Goal: Task Accomplishment & Management: Complete application form

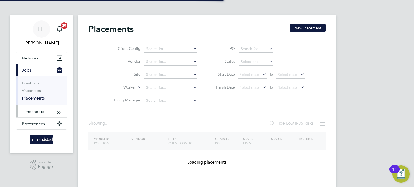
click at [40, 110] on span "Timesheets" at bounding box center [33, 111] width 22 height 5
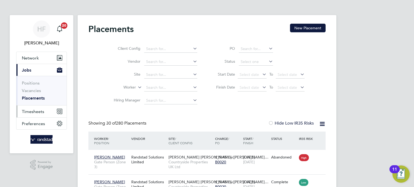
click at [36, 110] on span "Timesheets" at bounding box center [33, 111] width 22 height 5
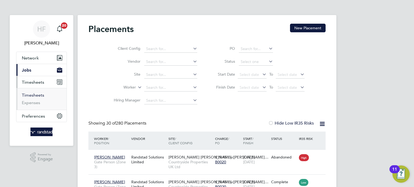
click at [40, 94] on link "Timesheets" at bounding box center [33, 95] width 22 height 5
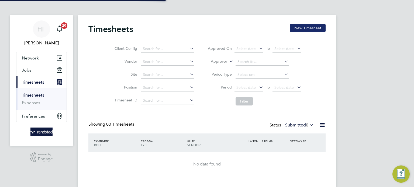
click at [304, 27] on button "New Timesheet" at bounding box center [308, 28] width 36 height 9
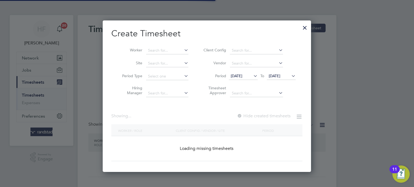
scroll to position [152, 209]
click at [172, 47] on li "Worker" at bounding box center [153, 50] width 84 height 13
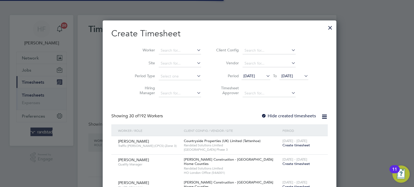
scroll to position [929, 209]
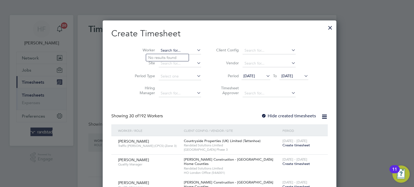
click at [165, 50] on input at bounding box center [180, 51] width 42 height 8
click at [172, 58] on li "[PERSON_NAME]" at bounding box center [169, 57] width 47 height 7
type input "[PERSON_NAME]"
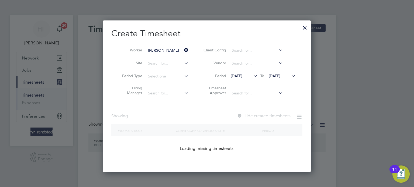
scroll to position [152, 209]
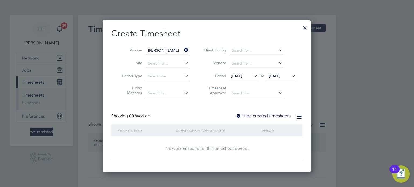
click at [281, 74] on span "[DATE]" at bounding box center [275, 76] width 12 height 5
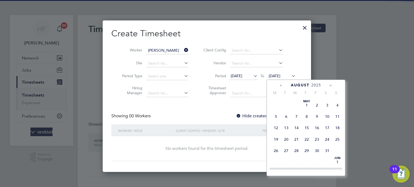
scroll to position [180, 0]
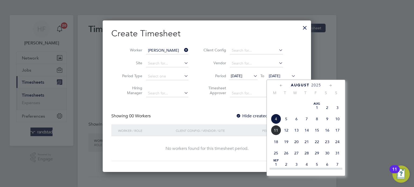
click at [335, 124] on span "10" at bounding box center [338, 119] width 10 height 10
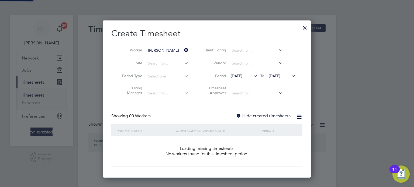
scroll to position [152, 209]
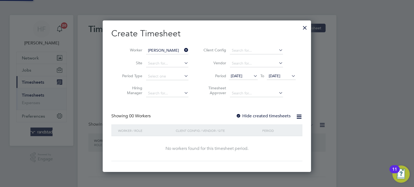
click at [265, 115] on label "Hide created timesheets" at bounding box center [263, 116] width 55 height 5
click at [270, 117] on label "Hide created timesheets" at bounding box center [263, 116] width 55 height 5
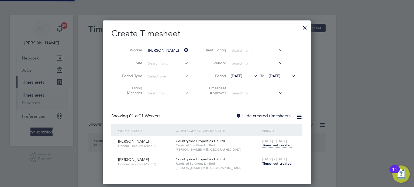
scroll to position [163, 209]
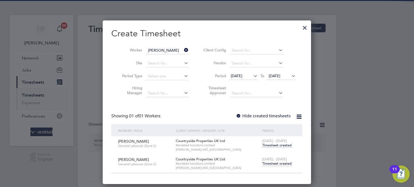
click at [271, 161] on span "[DATE] - [DATE]" at bounding box center [274, 159] width 25 height 5
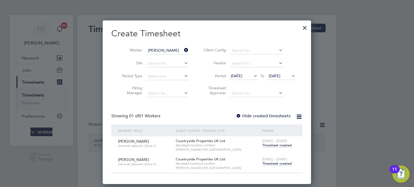
click at [270, 162] on span "Timesheet created" at bounding box center [276, 164] width 29 height 5
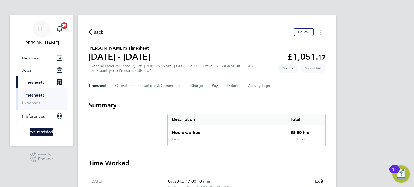
click at [37, 96] on link "Timesheets" at bounding box center [33, 95] width 22 height 5
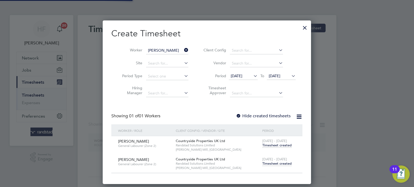
scroll to position [163, 209]
click at [175, 48] on input at bounding box center [167, 51] width 42 height 8
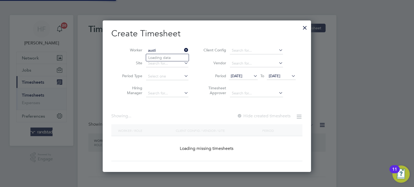
scroll to position [3, 3]
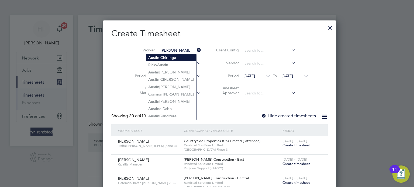
click at [168, 57] on li "Austin C hirunga" at bounding box center [171, 57] width 50 height 7
type input "[PERSON_NAME]"
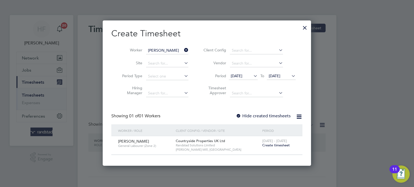
click at [278, 145] on span "Create timesheet" at bounding box center [276, 145] width 28 height 5
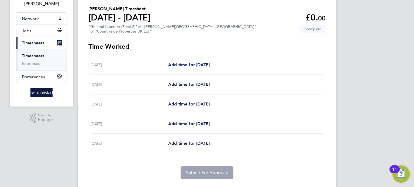
click at [197, 67] on span "Add time for [DATE]" at bounding box center [189, 64] width 42 height 5
select select "30"
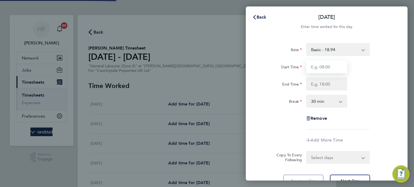
click at [318, 66] on input "Start Time" at bounding box center [326, 66] width 41 height 13
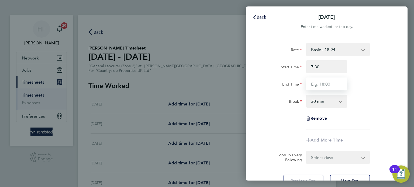
type input "07:30"
type input "17:00"
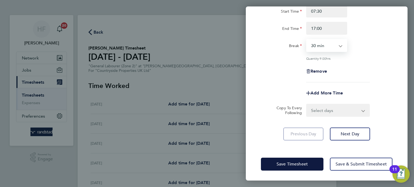
click at [353, 142] on div "Rate Basic - 18.94 Start Time 07:30 End Time 17:00 Break 0 min 15 min 30 min 45…" at bounding box center [327, 64] width 162 height 166
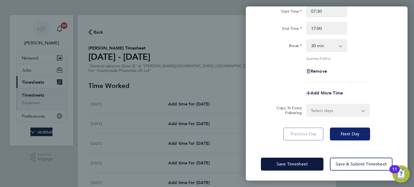
click at [352, 135] on span "Next Day" at bounding box center [350, 134] width 19 height 5
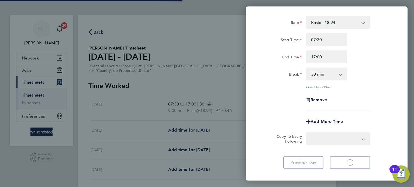
select select "30"
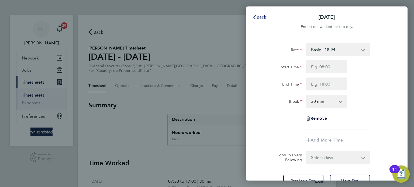
click at [257, 19] on span "Back" at bounding box center [262, 17] width 10 height 5
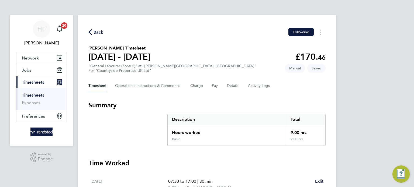
click at [44, 94] on li "Timesheets" at bounding box center [42, 97] width 40 height 8
click at [38, 93] on link "Timesheets" at bounding box center [33, 95] width 22 height 5
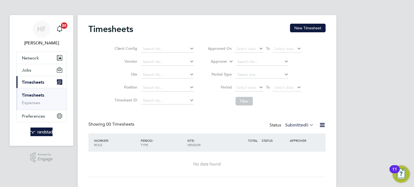
drag, startPoint x: 310, startPoint y: 29, endPoint x: 222, endPoint y: 47, distance: 90.2
click at [308, 29] on button "New Timesheet" at bounding box center [308, 28] width 36 height 9
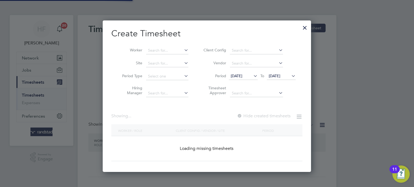
scroll to position [152, 209]
click at [168, 52] on input at bounding box center [167, 51] width 42 height 8
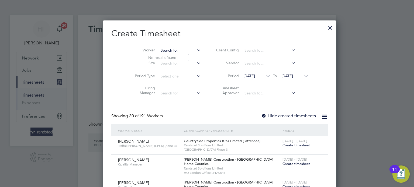
scroll to position [929, 209]
drag, startPoint x: 181, startPoint y: 94, endPoint x: 213, endPoint y: 105, distance: 34.0
click at [180, 94] on li "[PERSON_NAME]" at bounding box center [179, 94] width 67 height 7
type input "[PERSON_NAME]"
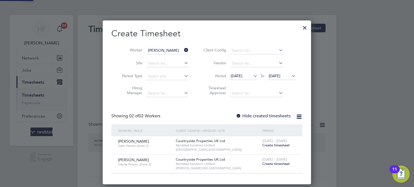
scroll to position [164, 209]
drag, startPoint x: 273, startPoint y: 162, endPoint x: 273, endPoint y: 159, distance: 3.0
click at [273, 162] on span "Create timesheet" at bounding box center [276, 164] width 28 height 5
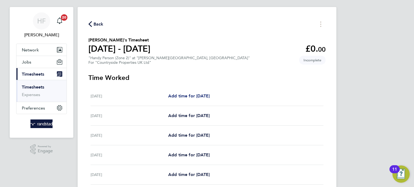
scroll to position [8, 0]
click at [209, 96] on span "Add time for [DATE]" at bounding box center [189, 95] width 42 height 5
select select "30"
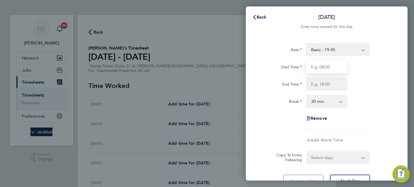
click at [324, 68] on input "Start Time" at bounding box center [326, 66] width 41 height 13
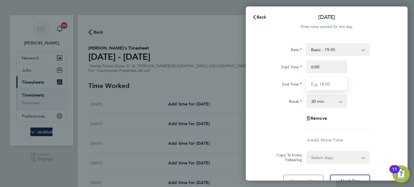
type input "06:00"
type input "17:00"
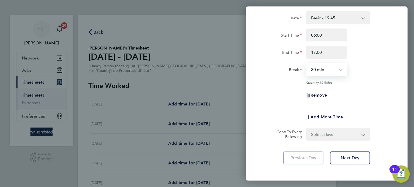
scroll to position [39, 0]
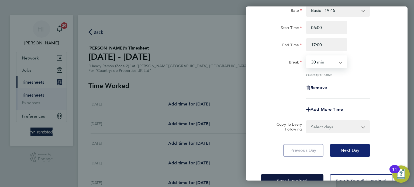
click at [349, 148] on span "Next Day" at bounding box center [350, 150] width 19 height 5
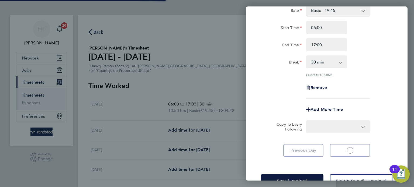
select select "30"
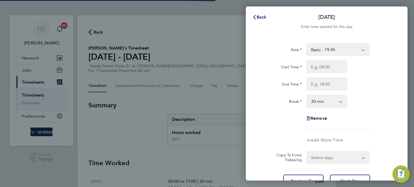
click at [261, 17] on span "Back" at bounding box center [262, 17] width 10 height 5
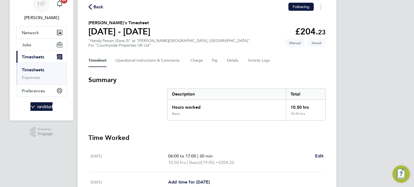
scroll to position [26, 0]
click at [320, 156] on span "Edit" at bounding box center [319, 156] width 8 height 5
select select "30"
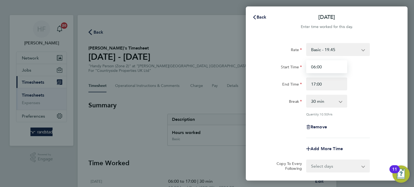
click at [335, 70] on input "06:00" at bounding box center [326, 66] width 41 height 13
type input "06:30"
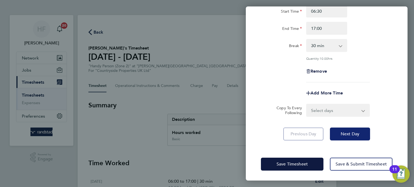
click at [358, 131] on button "Next Day" at bounding box center [350, 134] width 40 height 13
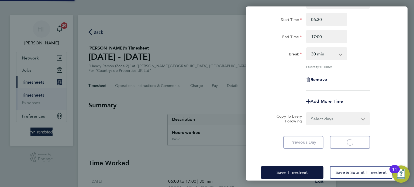
select select "30"
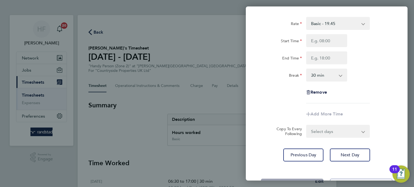
scroll to position [0, 0]
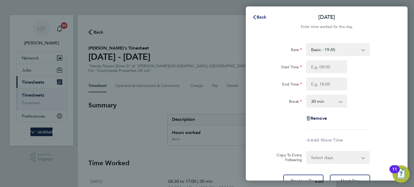
click at [256, 16] on icon "button" at bounding box center [255, 17] width 4 height 4
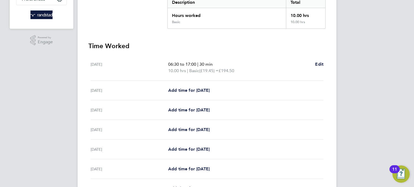
scroll to position [133, 0]
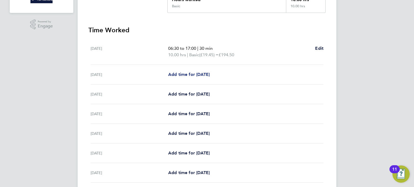
click at [204, 74] on span "Add time for [DATE]" at bounding box center [189, 74] width 42 height 5
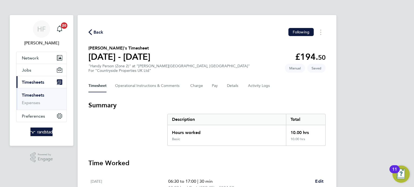
select select "30"
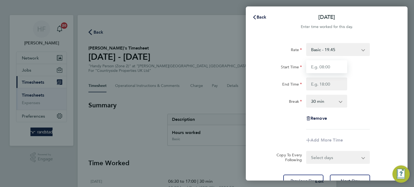
click at [317, 64] on input "Start Time" at bounding box center [326, 66] width 41 height 13
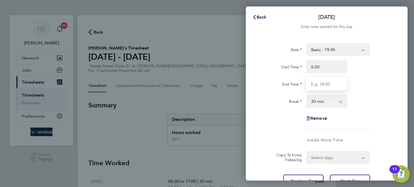
type input "06:30"
type input "17:00"
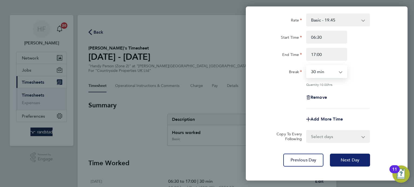
click at [347, 156] on button "Next Day" at bounding box center [350, 160] width 40 height 13
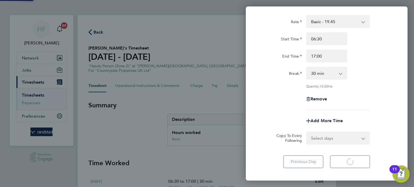
scroll to position [12, 0]
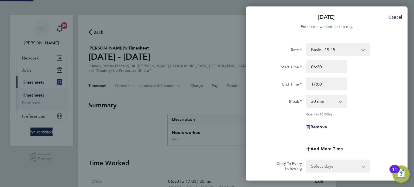
select select "30"
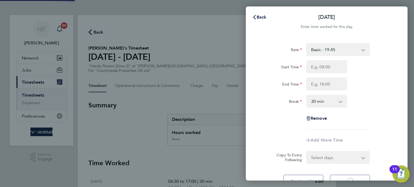
select select "30"
click at [322, 68] on input "Start Time" at bounding box center [326, 66] width 41 height 13
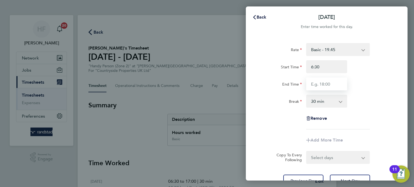
type input "06:30"
type input "17:0"
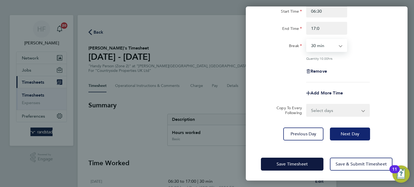
click at [355, 132] on span "Next Day" at bounding box center [350, 134] width 19 height 5
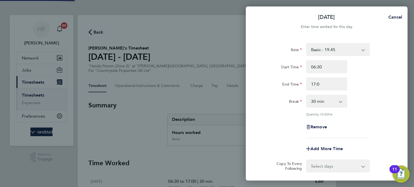
select select "30"
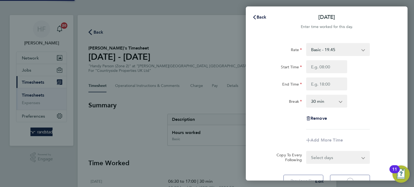
select select "30"
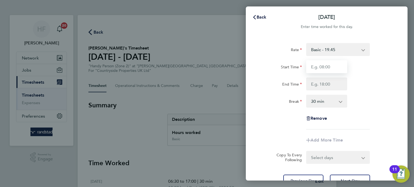
click at [328, 64] on input "Start Time" at bounding box center [326, 66] width 41 height 13
type input "06:30"
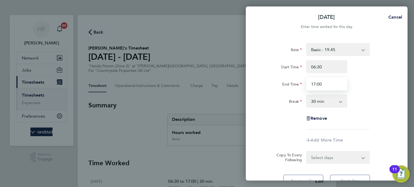
type input "17:00"
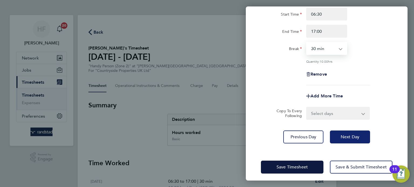
click at [348, 139] on button "Next Day" at bounding box center [350, 137] width 40 height 13
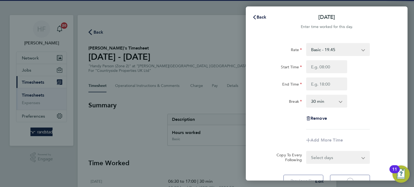
select select "30"
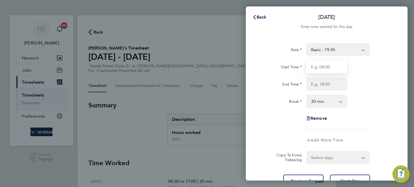
click at [323, 66] on input "Start Time" at bounding box center [326, 66] width 41 height 13
type input "7"
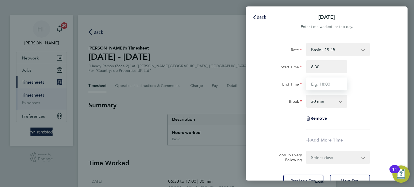
type input "06:30"
type input "17:00"
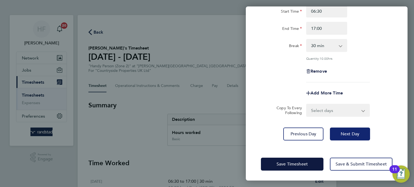
click at [349, 136] on span "Next Day" at bounding box center [350, 134] width 19 height 5
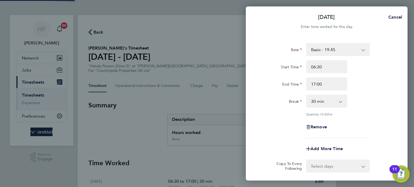
select select "30"
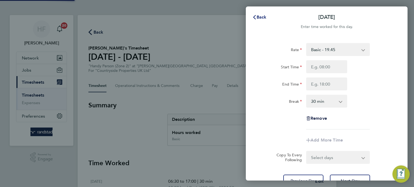
click at [264, 18] on span "Back" at bounding box center [262, 17] width 10 height 5
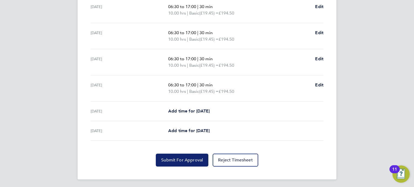
click at [191, 160] on span "Submit For Approval" at bounding box center [182, 160] width 42 height 5
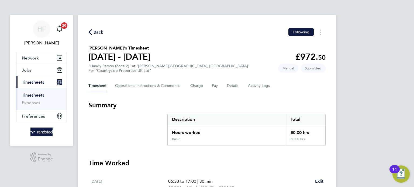
click at [30, 97] on link "Timesheets" at bounding box center [33, 95] width 22 height 5
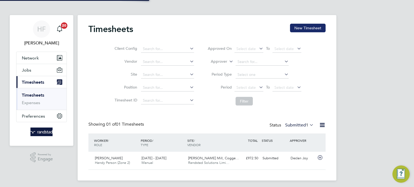
scroll to position [13, 47]
click at [303, 30] on button "New Timesheet" at bounding box center [308, 28] width 36 height 9
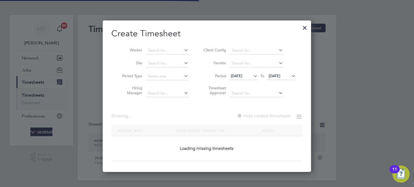
scroll to position [152, 209]
click at [164, 50] on input at bounding box center [167, 51] width 42 height 8
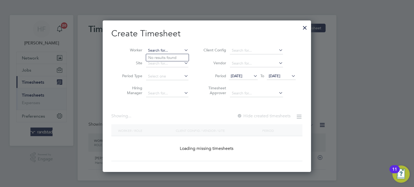
scroll to position [929, 209]
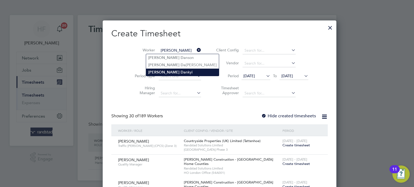
drag, startPoint x: 159, startPoint y: 74, endPoint x: 178, endPoint y: 72, distance: 18.1
click at [160, 73] on li "[PERSON_NAME][DEMOGRAPHIC_DATA]" at bounding box center [182, 72] width 73 height 7
type input "[PERSON_NAME]"
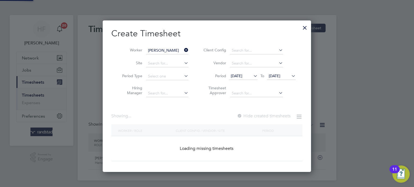
scroll to position [145, 209]
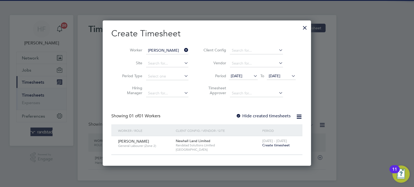
click at [275, 145] on span "Create timesheet" at bounding box center [276, 145] width 28 height 5
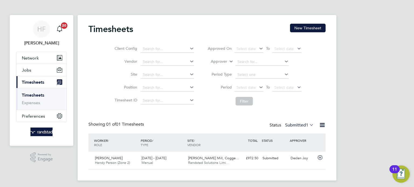
scroll to position [13, 47]
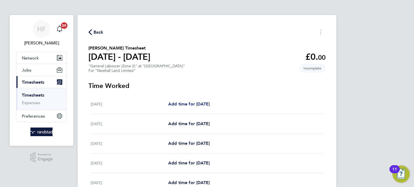
click at [189, 106] on span "Add time for [DATE]" at bounding box center [189, 104] width 42 height 5
select select "30"
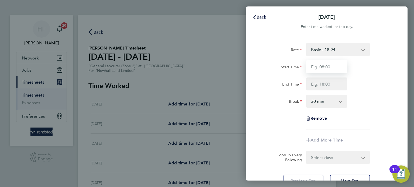
click at [335, 72] on input "Start Time" at bounding box center [326, 66] width 41 height 13
type input "07:00"
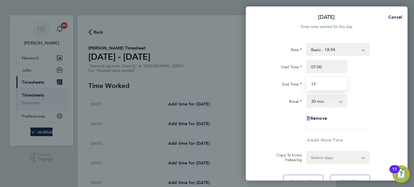
type input "1"
type input "18:00"
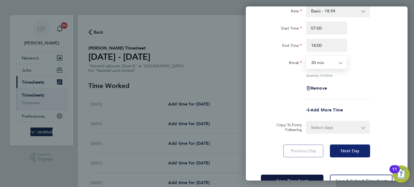
click at [350, 146] on button "Next Day" at bounding box center [350, 151] width 40 height 13
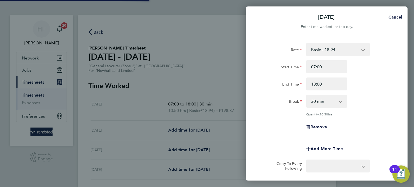
select select "30"
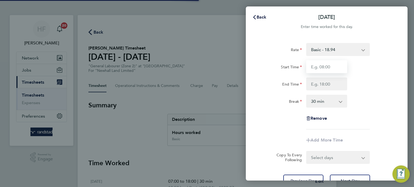
click at [321, 67] on input "Start Time" at bounding box center [326, 66] width 41 height 13
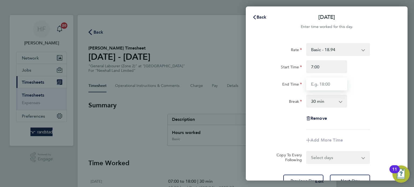
type input "07:00"
type input "18:00"
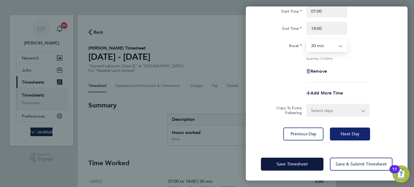
click at [349, 132] on span "Next Day" at bounding box center [350, 134] width 19 height 5
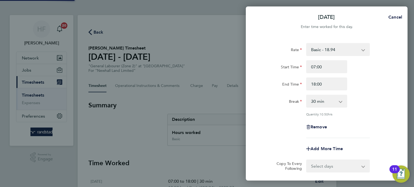
select select "30"
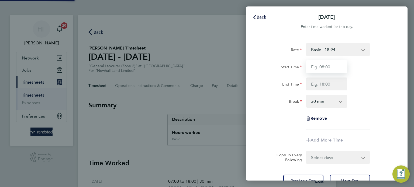
click at [315, 64] on input "Start Time" at bounding box center [326, 66] width 41 height 13
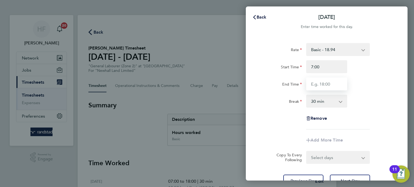
type input "07:00"
type input "18:00"
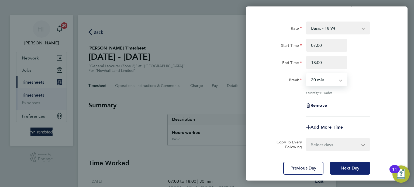
click at [352, 168] on span "Next Day" at bounding box center [350, 168] width 19 height 5
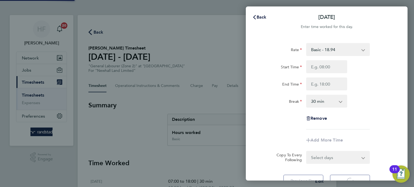
select select "30"
click at [322, 67] on input "Start Time" at bounding box center [326, 66] width 41 height 13
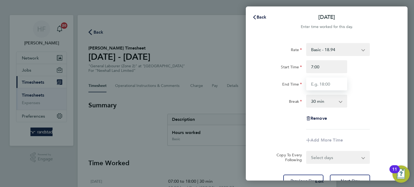
type input "07:00"
type input "18:00"
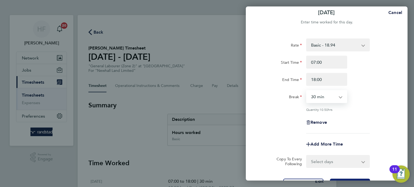
scroll to position [44, 0]
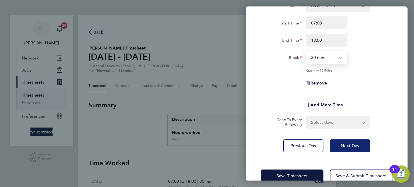
click at [349, 150] on button "Next Day" at bounding box center [350, 146] width 40 height 13
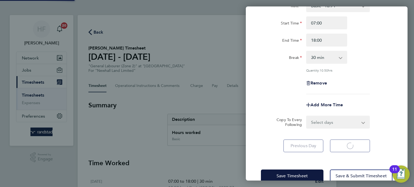
select select "30"
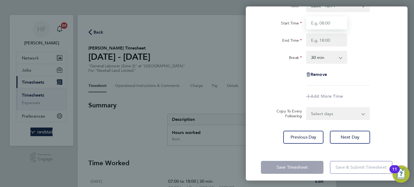
click at [315, 24] on input "Start Time" at bounding box center [326, 22] width 41 height 13
type input "07:00"
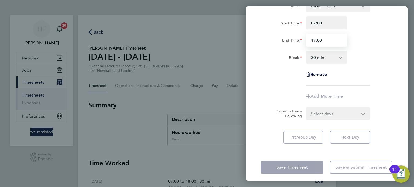
type input "17:00"
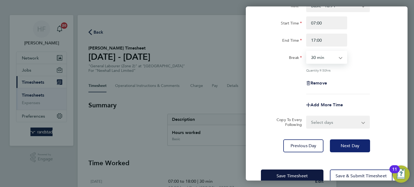
click at [350, 146] on span "Next Day" at bounding box center [350, 146] width 19 height 5
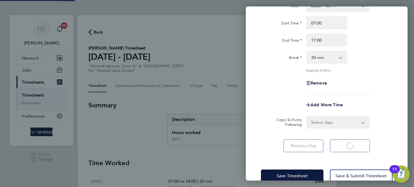
select select "30"
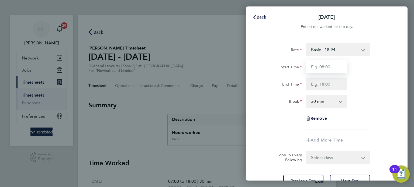
click at [329, 64] on input "Start Time" at bounding box center [326, 66] width 41 height 13
type input "08:00"
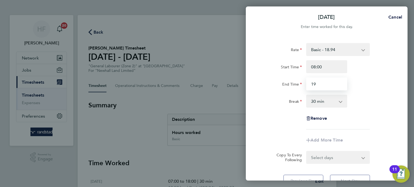
type input "1"
type input "09:00"
click at [335, 103] on select "0 min 15 min 30 min 45 min 60 min 75 min 90 min" at bounding box center [323, 102] width 33 height 12
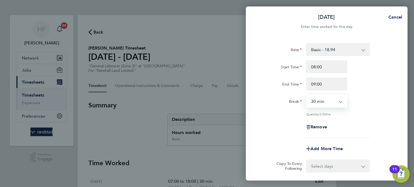
select select "0"
click at [307, 96] on select "0 min 15 min 30 min 45 min" at bounding box center [323, 102] width 33 height 12
click at [376, 104] on div "Break 0 min 15 min 30 min 45 min" at bounding box center [327, 101] width 136 height 13
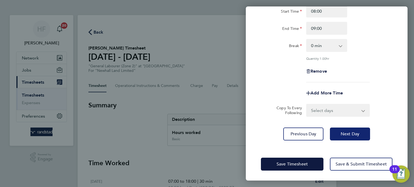
click at [355, 135] on span "Next Day" at bounding box center [350, 134] width 19 height 5
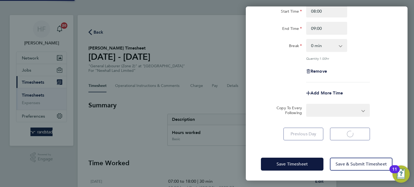
scroll to position [35, 0]
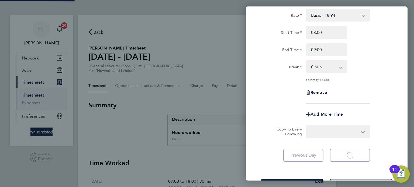
select select "30"
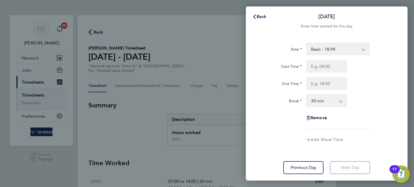
scroll to position [0, 0]
click at [260, 18] on span "Back" at bounding box center [262, 17] width 10 height 5
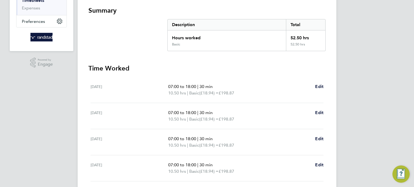
scroll to position [208, 0]
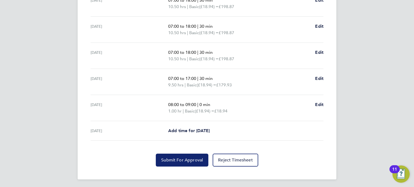
click at [176, 155] on button "Submit For Approval" at bounding box center [182, 160] width 53 height 13
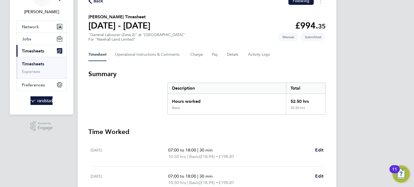
scroll to position [0, 0]
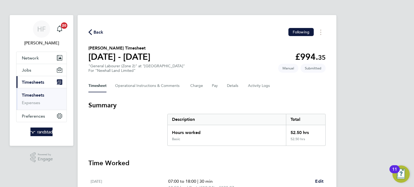
click at [225, 87] on div "Timesheet Operational Instructions & Comments Charge Pay Details Activity Logs" at bounding box center [206, 86] width 237 height 13
click at [231, 87] on button "Details" at bounding box center [233, 86] width 12 height 13
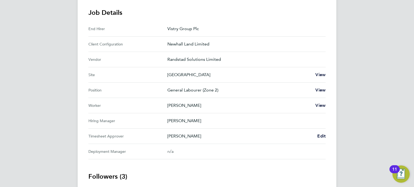
scroll to position [166, 0]
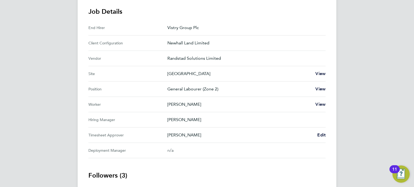
click at [317, 135] on div "[PERSON_NAME] Edit" at bounding box center [247, 135] width 158 height 6
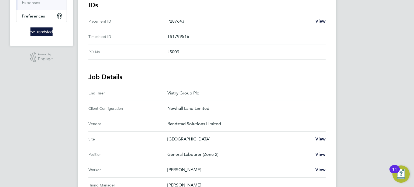
scroll to position [0, 0]
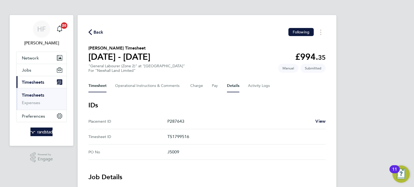
click at [100, 86] on button "Timesheet" at bounding box center [97, 86] width 18 height 13
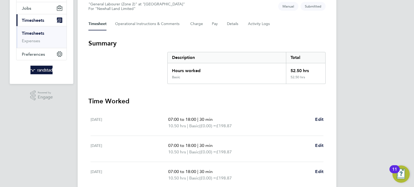
scroll to position [35, 0]
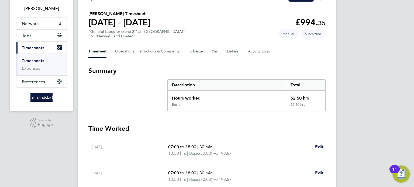
click at [31, 61] on link "Timesheets" at bounding box center [33, 60] width 22 height 5
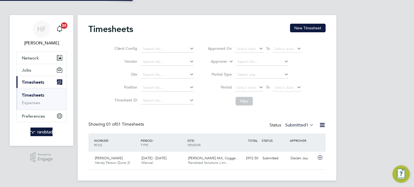
scroll to position [13, 47]
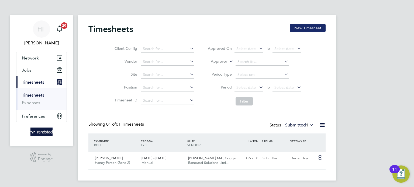
click at [312, 28] on button "New Timesheet" at bounding box center [308, 28] width 36 height 9
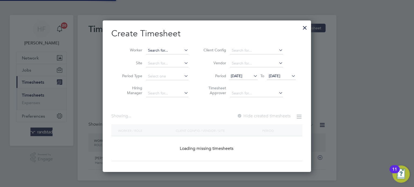
scroll to position [152, 209]
click at [166, 52] on input at bounding box center [167, 51] width 42 height 8
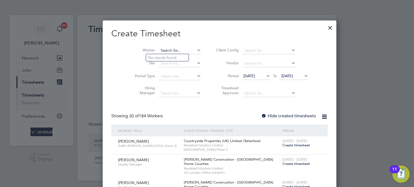
scroll to position [925, 209]
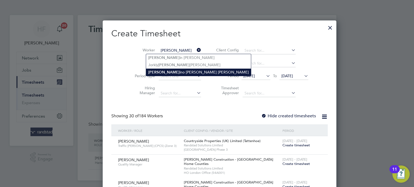
click at [165, 71] on li "[PERSON_NAME] ino [PERSON_NAME] [PERSON_NAME]" at bounding box center [198, 72] width 105 height 7
type input "[PERSON_NAME] [PERSON_NAME]"
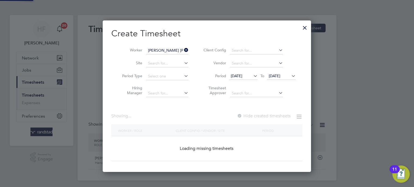
scroll to position [145, 209]
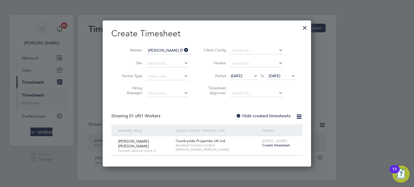
click at [277, 144] on span "Create timesheet" at bounding box center [276, 145] width 28 height 5
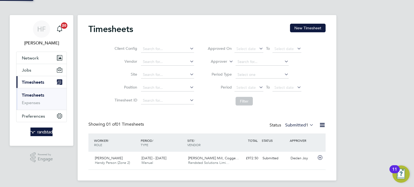
scroll to position [13, 47]
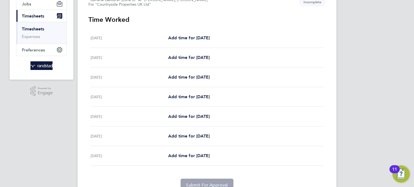
scroll to position [57, 0]
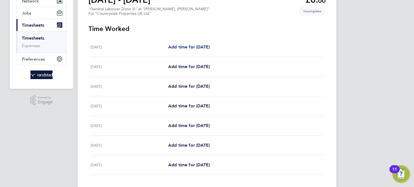
click at [191, 49] on span "Add time for [DATE]" at bounding box center [189, 47] width 42 height 5
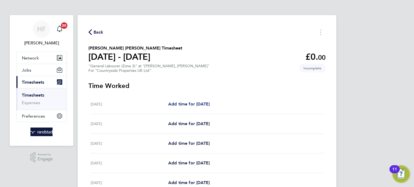
select select "30"
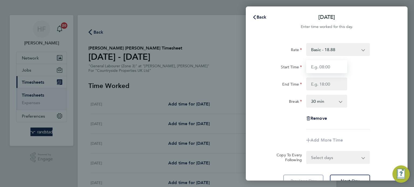
click at [337, 71] on input "Start Time" at bounding box center [326, 66] width 41 height 13
type input "07:30"
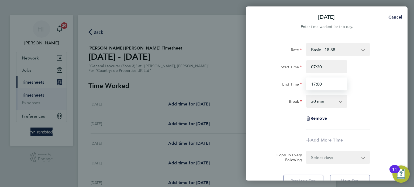
type input "17:00"
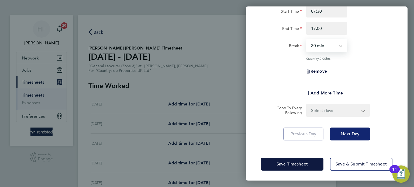
click at [366, 134] on button "Next Day" at bounding box center [350, 134] width 40 height 13
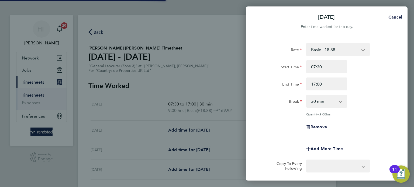
select select "30"
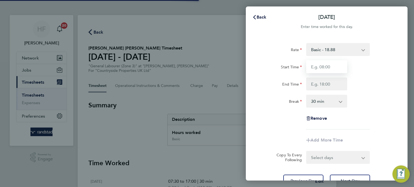
click at [321, 68] on input "Start Time" at bounding box center [326, 66] width 41 height 13
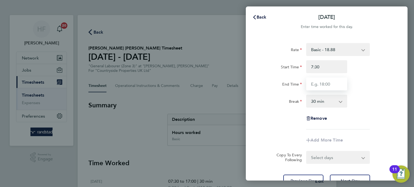
type input "07:30"
type input "17:00"
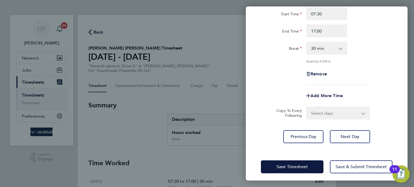
click at [354, 148] on div "Rate Basic - 18.88 Start Time 07:30 End Time 17:00 Break 0 min 15 min 30 min 45…" at bounding box center [327, 67] width 162 height 166
click at [355, 137] on span "Next Day" at bounding box center [350, 136] width 19 height 5
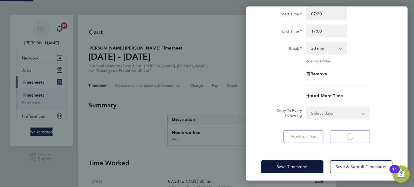
scroll to position [38, 0]
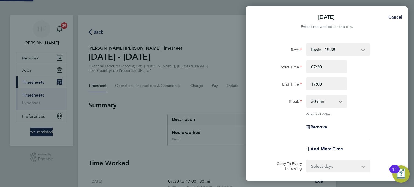
select select "30"
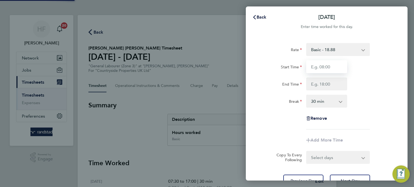
click at [326, 68] on input "Start Time" at bounding box center [326, 66] width 41 height 13
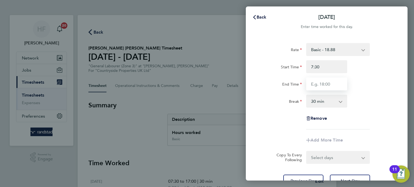
type input "07:30"
type input "17:00"
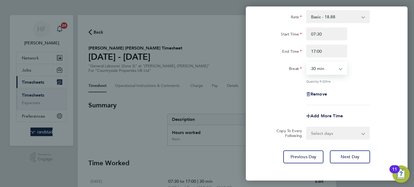
scroll to position [33, 0]
click at [357, 149] on div "Rate Basic - 18.88 Start Time 07:30 End Time 17:00 Break 0 min 15 min 30 min 45…" at bounding box center [327, 86] width 162 height 166
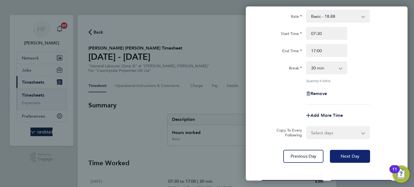
click at [359, 155] on span "Next Day" at bounding box center [350, 156] width 19 height 5
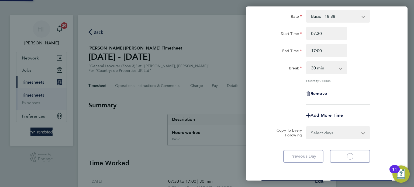
select select "30"
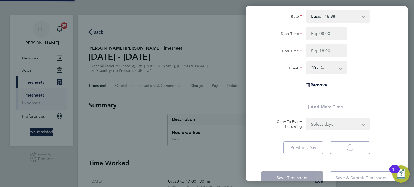
select select "30"
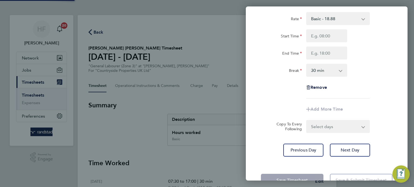
scroll to position [28, 0]
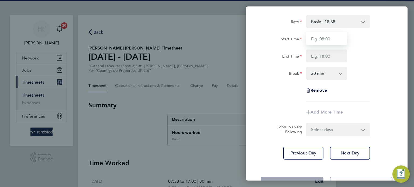
click at [321, 39] on input "Start Time" at bounding box center [326, 38] width 41 height 13
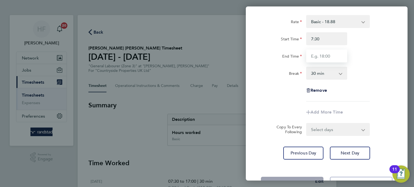
type input "07:30"
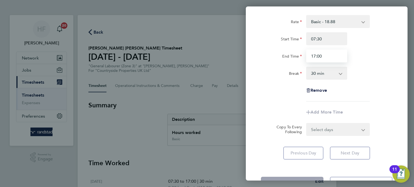
type input "17:00"
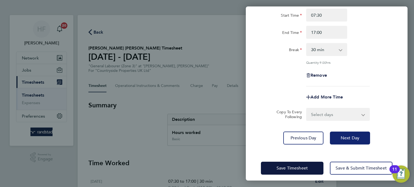
click at [355, 142] on button "Next Day" at bounding box center [350, 138] width 40 height 13
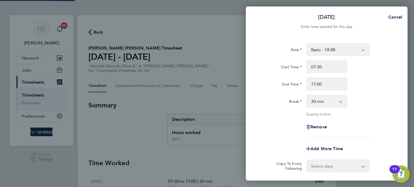
select select "30"
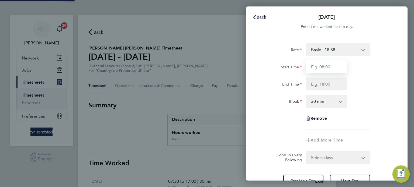
click at [321, 67] on input "Start Time" at bounding box center [326, 66] width 41 height 13
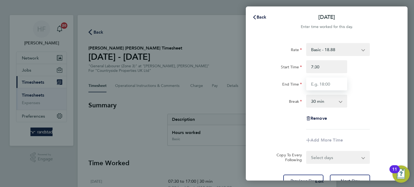
type input "07:30"
type input "17:00"
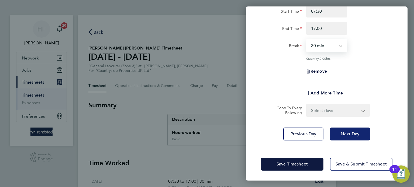
click at [356, 138] on button "Next Day" at bounding box center [350, 134] width 40 height 13
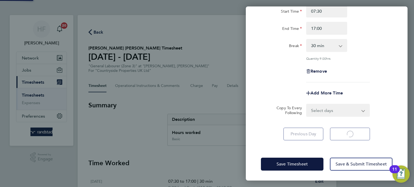
scroll to position [21, 0]
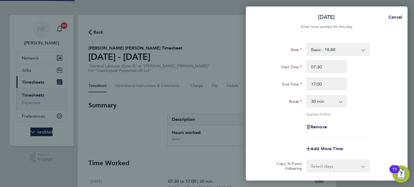
select select "30"
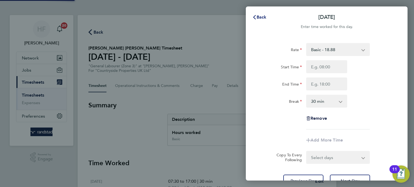
click at [262, 16] on span "Back" at bounding box center [262, 17] width 10 height 5
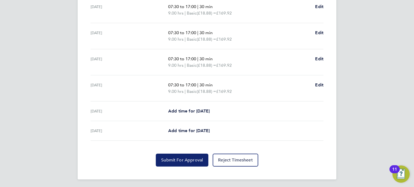
click at [184, 161] on span "Submit For Approval" at bounding box center [182, 160] width 42 height 5
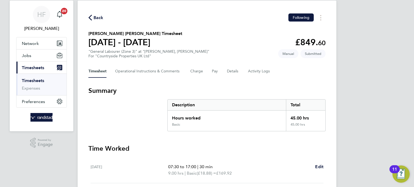
scroll to position [8, 0]
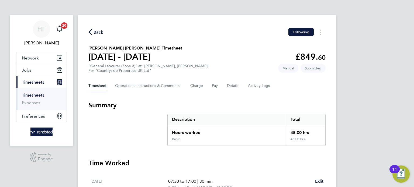
click at [27, 96] on link "Timesheets" at bounding box center [33, 95] width 22 height 5
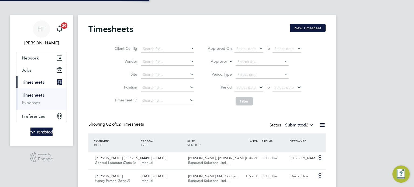
scroll to position [13, 47]
click at [390, 87] on div "HF [PERSON_NAME] Notifications 20 Applications: Network Businesses Sites Worker…" at bounding box center [207, 104] width 414 height 208
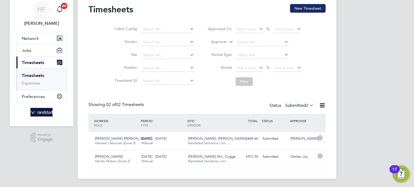
click at [297, 6] on button "New Timesheet" at bounding box center [308, 8] width 36 height 9
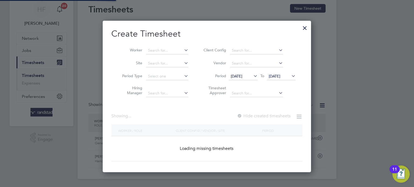
scroll to position [152, 209]
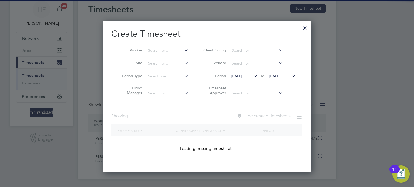
drag, startPoint x: 157, startPoint y: 47, endPoint x: 215, endPoint y: 46, distance: 57.7
click at [157, 47] on input at bounding box center [167, 51] width 42 height 8
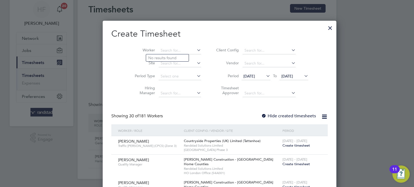
scroll to position [925, 209]
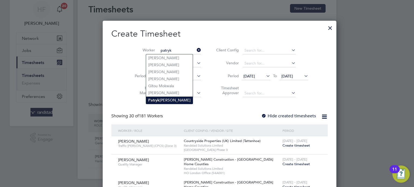
click at [180, 97] on li "[PERSON_NAME]" at bounding box center [169, 100] width 47 height 7
type input "[PERSON_NAME]"
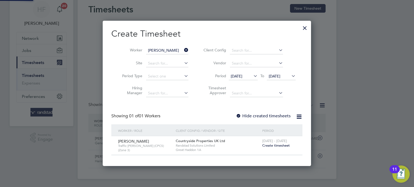
scroll to position [145, 209]
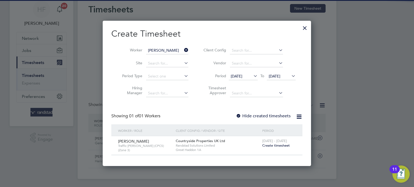
click at [277, 145] on span "Create timesheet" at bounding box center [276, 146] width 28 height 5
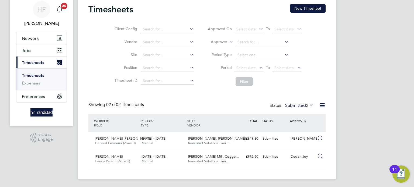
scroll to position [13, 47]
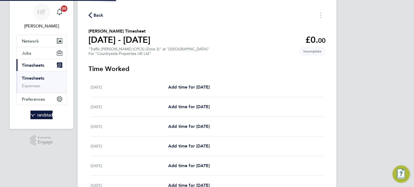
scroll to position [19, 0]
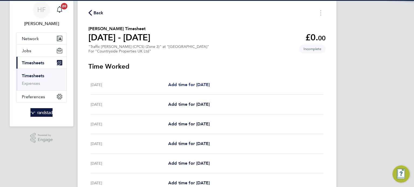
click at [197, 82] on link "Add time for [DATE]" at bounding box center [189, 85] width 42 height 6
select select "30"
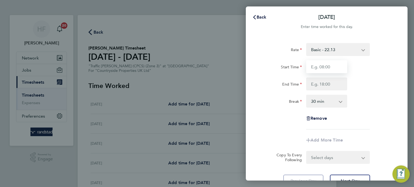
click at [326, 62] on input "Start Time" at bounding box center [326, 66] width 41 height 13
type input "07:30"
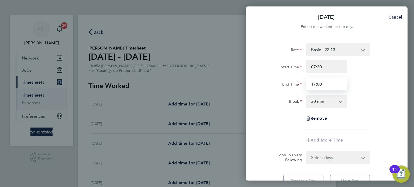
type input "17:00"
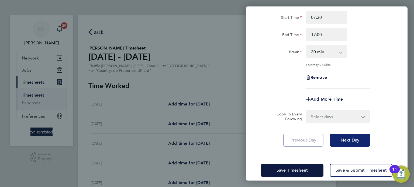
drag, startPoint x: 350, startPoint y: 135, endPoint x: 343, endPoint y: 114, distance: 22.4
click at [350, 135] on button "Next Day" at bounding box center [350, 140] width 40 height 13
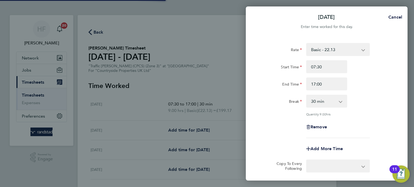
select select "30"
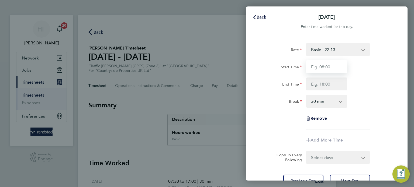
click at [319, 67] on input "Start Time" at bounding box center [326, 66] width 41 height 13
type input "07:30"
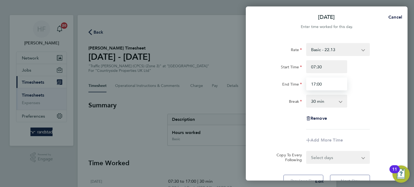
type input "17:00"
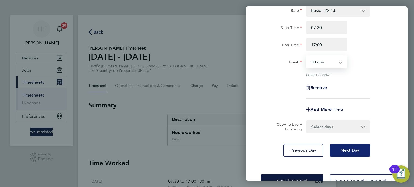
click at [352, 148] on span "Next Day" at bounding box center [350, 150] width 19 height 5
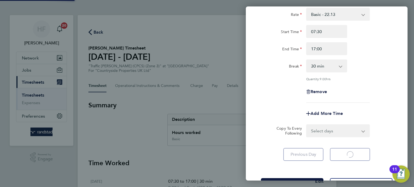
scroll to position [8, 0]
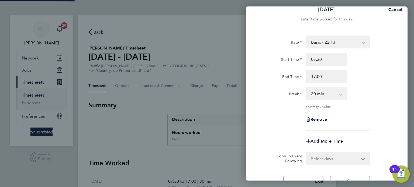
select select "30"
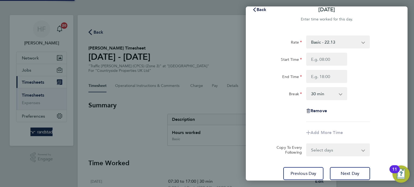
scroll to position [0, 0]
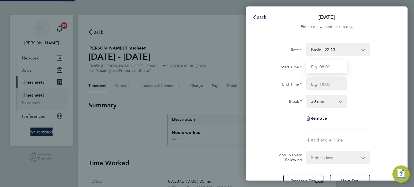
click at [319, 67] on input "Start Time" at bounding box center [326, 66] width 41 height 13
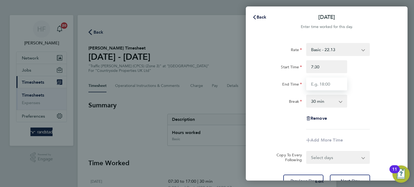
type input "07:30"
type input "17:00"
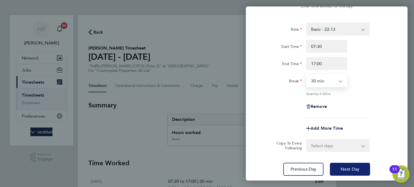
click at [356, 164] on button "Next Day" at bounding box center [350, 169] width 40 height 13
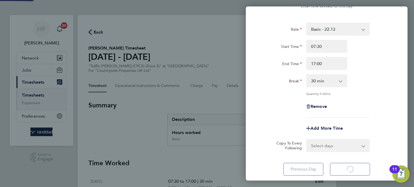
select select "30"
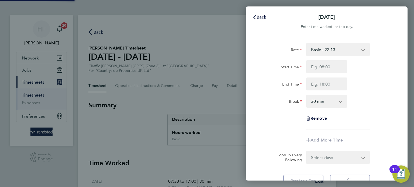
select select "30"
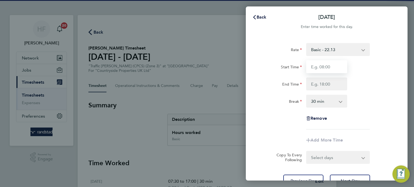
click at [319, 67] on input "Start Time" at bounding box center [326, 66] width 41 height 13
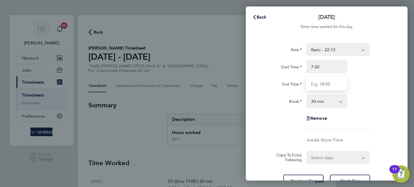
type input "07:30"
type input "17:00"
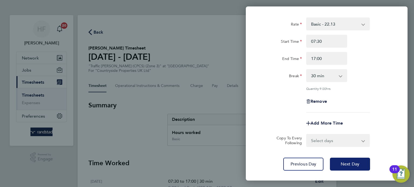
click at [354, 162] on span "Next Day" at bounding box center [350, 164] width 19 height 5
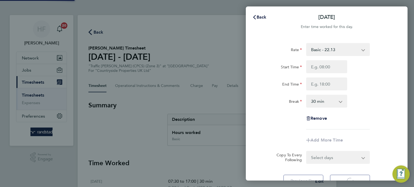
select select "30"
click at [322, 65] on input "Start Time" at bounding box center [326, 66] width 41 height 13
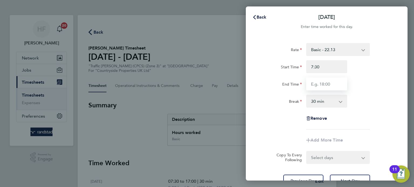
type input "07:30"
type input "17:00"
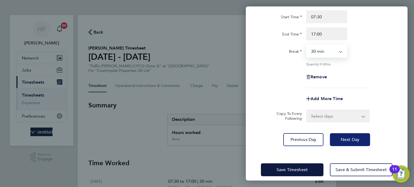
drag, startPoint x: 352, startPoint y: 132, endPoint x: 351, endPoint y: 136, distance: 3.8
click at [352, 133] on div "Rate Basic - 22.13 Start Time 07:30 End Time 17:00 Break 0 min 15 min 30 min 45…" at bounding box center [327, 70] width 162 height 166
click at [352, 138] on span "Next Day" at bounding box center [350, 139] width 19 height 5
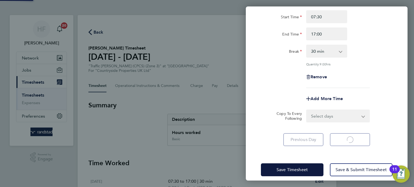
select select "30"
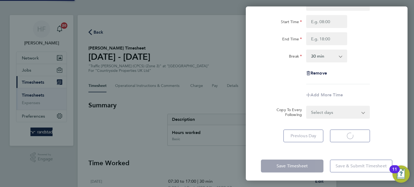
select select "30"
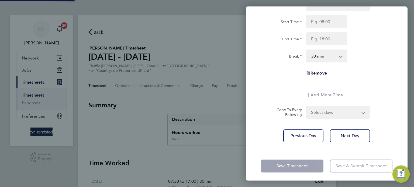
click at [381, 63] on div "Rate Basic - 22.13 Start Time End Time Break 0 min 15 min 30 min 45 min 60 min …" at bounding box center [327, 41] width 132 height 87
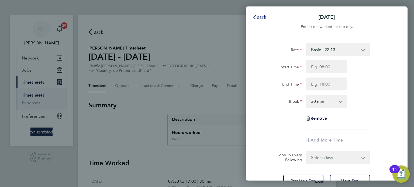
click at [254, 16] on icon "button" at bounding box center [255, 17] width 4 height 4
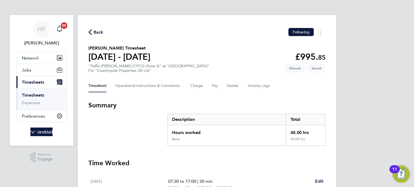
click at [26, 92] on ul "Timesheets Expenses" at bounding box center [41, 99] width 50 height 22
click at [26, 94] on link "Timesheets" at bounding box center [33, 95] width 22 height 5
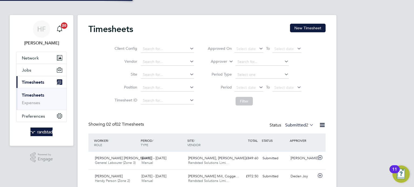
scroll to position [13, 47]
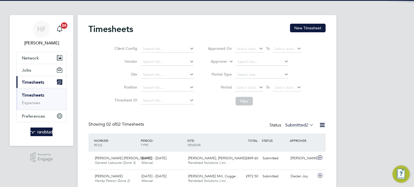
drag, startPoint x: 310, startPoint y: 27, endPoint x: 247, endPoint y: 43, distance: 64.8
click at [310, 27] on button "New Timesheet" at bounding box center [308, 28] width 36 height 9
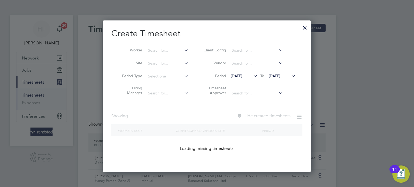
scroll to position [152, 209]
click at [166, 51] on input at bounding box center [167, 51] width 42 height 8
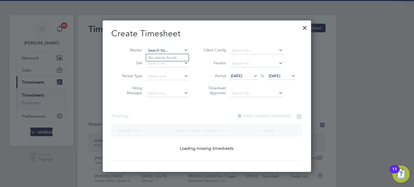
scroll to position [925, 209]
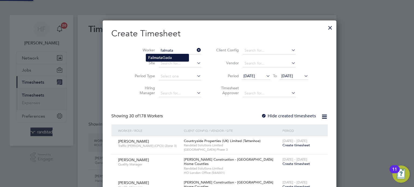
click at [158, 57] on b "Falmata" at bounding box center [155, 58] width 14 height 5
type input "[PERSON_NAME]"
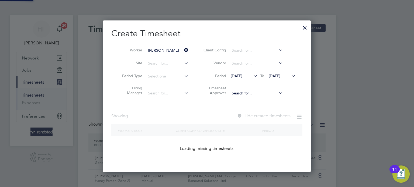
scroll to position [152, 209]
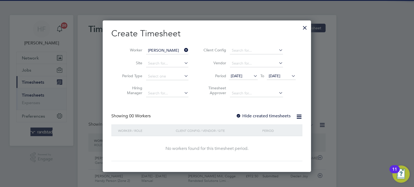
click at [281, 76] on span "[DATE]" at bounding box center [275, 76] width 12 height 5
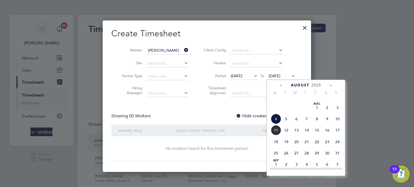
click at [338, 124] on span "10" at bounding box center [338, 119] width 10 height 10
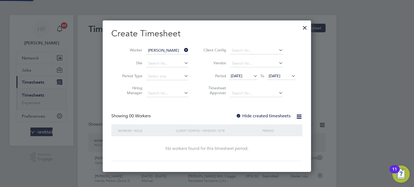
click at [263, 114] on label "Hide created timesheets" at bounding box center [263, 116] width 55 height 5
click at [264, 115] on label "Hide created timesheets" at bounding box center [263, 116] width 55 height 5
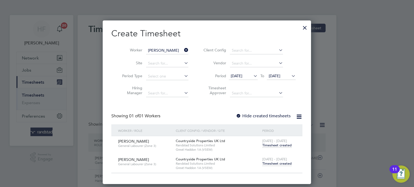
scroll to position [163, 209]
click at [275, 163] on span "Timesheet created" at bounding box center [276, 164] width 29 height 5
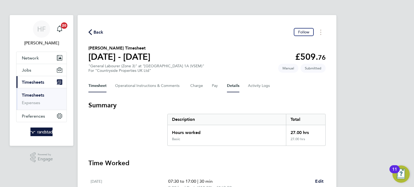
click at [236, 85] on button "Details" at bounding box center [233, 86] width 12 height 13
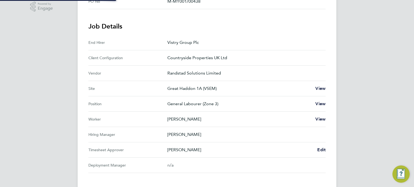
scroll to position [214, 0]
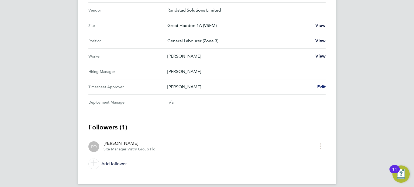
click at [321, 87] on span "Edit" at bounding box center [322, 86] width 8 height 5
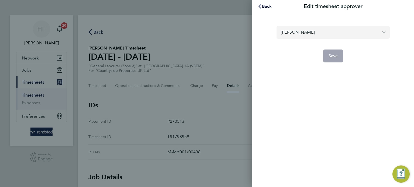
click at [300, 31] on input "[PERSON_NAME]" at bounding box center [333, 32] width 113 height 13
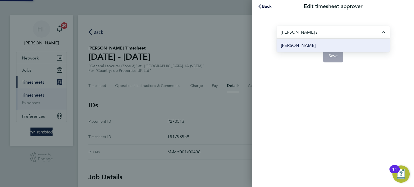
click at [303, 45] on span "[PERSON_NAME]" at bounding box center [298, 45] width 35 height 6
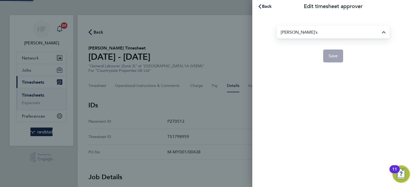
type input "[PERSON_NAME]"
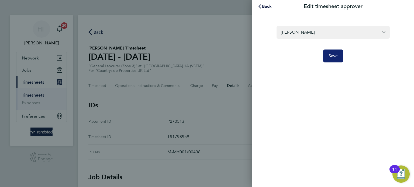
click at [333, 55] on span "Save" at bounding box center [333, 55] width 9 height 5
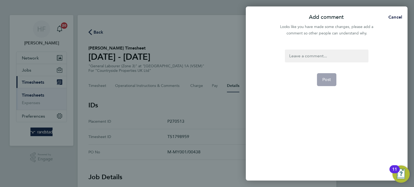
click at [303, 57] on div at bounding box center [326, 56] width 83 height 13
click at [304, 54] on div at bounding box center [326, 56] width 83 height 13
click at [325, 81] on span "Post" at bounding box center [327, 79] width 9 height 5
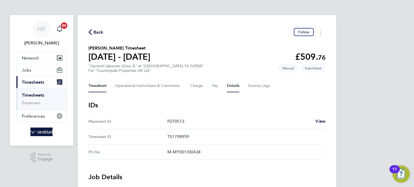
click at [92, 86] on button "Timesheet" at bounding box center [97, 86] width 18 height 13
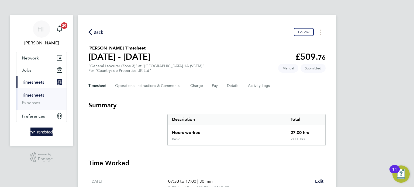
click at [35, 96] on link "Timesheets" at bounding box center [33, 95] width 22 height 5
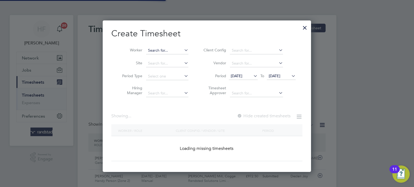
click at [166, 51] on input at bounding box center [167, 51] width 42 height 8
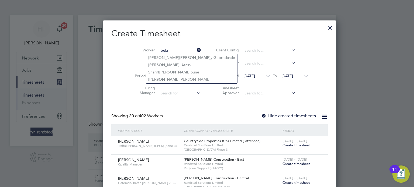
drag, startPoint x: 166, startPoint y: 77, endPoint x: 187, endPoint y: 83, distance: 22.3
click at [166, 77] on li "[PERSON_NAME] [PERSON_NAME]" at bounding box center [191, 79] width 91 height 7
type input "[PERSON_NAME] [PERSON_NAME]"
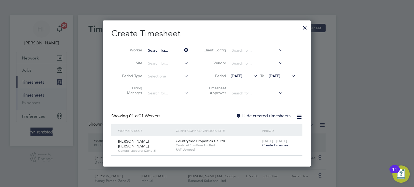
click at [167, 50] on input at bounding box center [167, 51] width 42 height 8
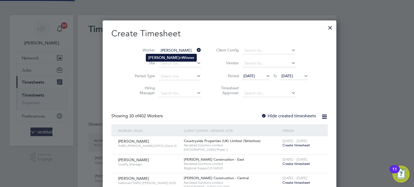
click at [182, 56] on b "Winner" at bounding box center [188, 58] width 13 height 5
type input "[PERSON_NAME]"
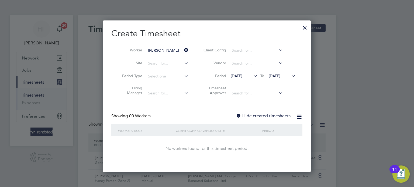
click at [271, 117] on label "Hide created timesheets" at bounding box center [263, 116] width 55 height 5
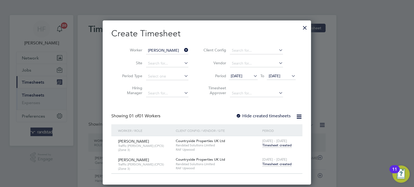
click at [280, 164] on span "Timesheet created" at bounding box center [276, 164] width 29 height 5
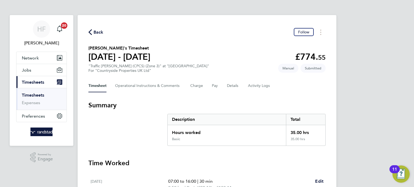
click at [28, 94] on link "Timesheets" at bounding box center [33, 95] width 22 height 5
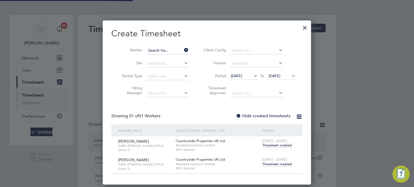
click at [166, 50] on input at bounding box center [167, 51] width 42 height 8
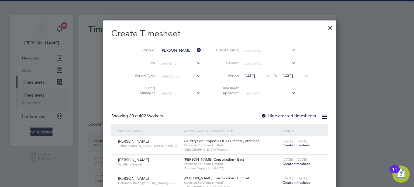
click at [172, 64] on li "[PERSON_NAME] anciu" at bounding box center [172, 65] width 52 height 7
type input "[PERSON_NAME]"
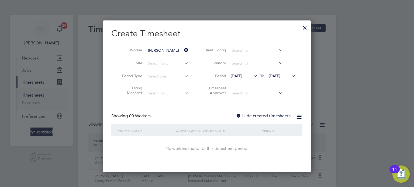
click at [277, 116] on label "Hide created timesheets" at bounding box center [263, 116] width 55 height 5
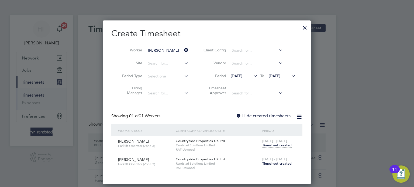
click at [275, 162] on span "Timesheet created" at bounding box center [276, 164] width 29 height 5
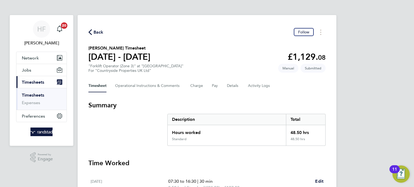
click at [45, 94] on li "Timesheets" at bounding box center [42, 97] width 40 height 8
click at [30, 93] on link "Timesheets" at bounding box center [33, 95] width 22 height 5
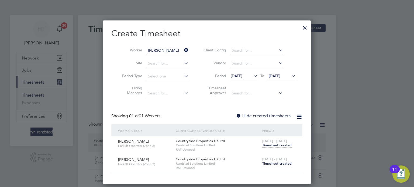
click at [304, 28] on div at bounding box center [305, 27] width 10 height 10
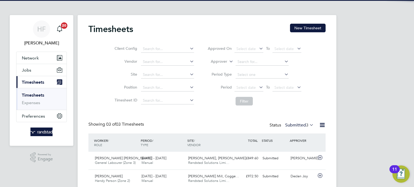
click at [37, 97] on link "Timesheets" at bounding box center [33, 95] width 22 height 5
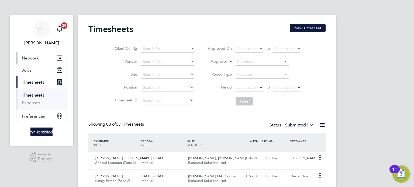
click at [32, 59] on span "Network" at bounding box center [30, 58] width 17 height 5
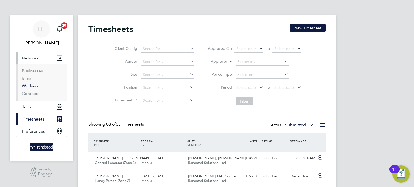
click at [33, 85] on link "Workers" at bounding box center [30, 86] width 16 height 5
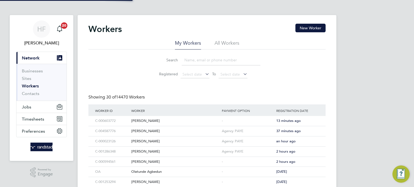
click at [208, 57] on input at bounding box center [221, 60] width 79 height 11
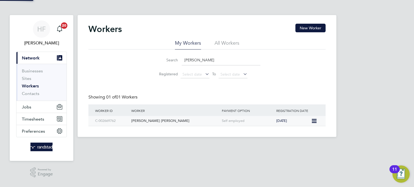
type input "[PERSON_NAME]"
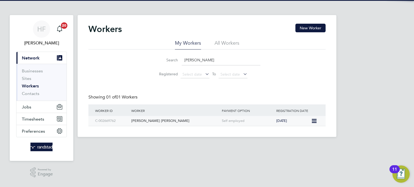
click at [177, 124] on div "[PERSON_NAME] [PERSON_NAME]" at bounding box center [175, 121] width 91 height 10
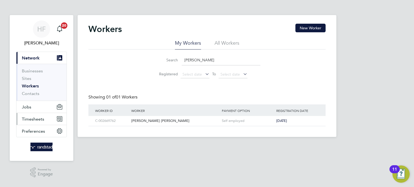
drag, startPoint x: 28, startPoint y: 117, endPoint x: 31, endPoint y: 117, distance: 3.0
click at [28, 117] on span "Timesheets" at bounding box center [33, 119] width 22 height 5
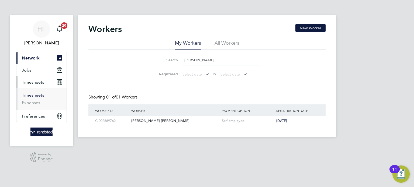
click at [32, 96] on link "Timesheets" at bounding box center [33, 95] width 22 height 5
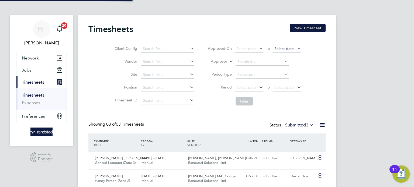
scroll to position [13, 47]
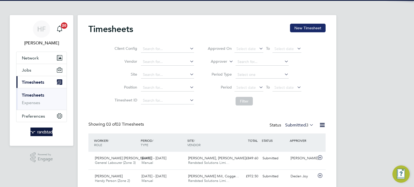
click at [307, 29] on button "New Timesheet" at bounding box center [308, 28] width 36 height 9
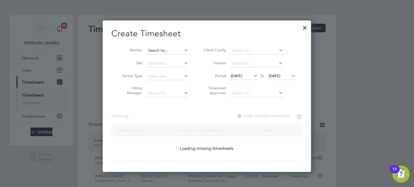
click at [168, 50] on input at bounding box center [167, 51] width 42 height 8
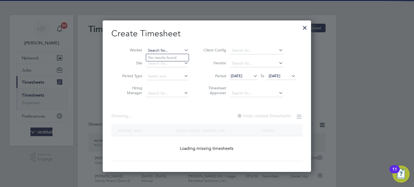
scroll to position [925, 209]
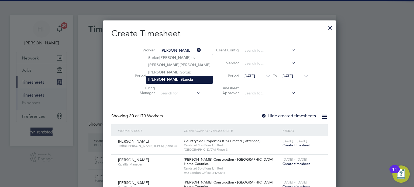
click at [166, 79] on li "[PERSON_NAME]" at bounding box center [179, 79] width 67 height 7
type input "[PERSON_NAME]"
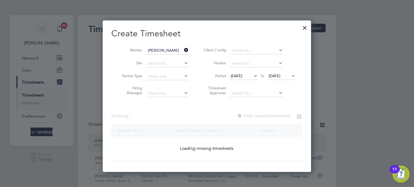
scroll to position [152, 209]
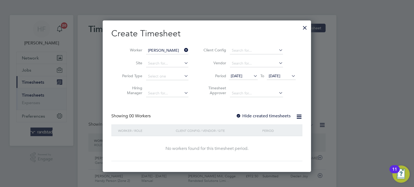
drag, startPoint x: 279, startPoint y: 76, endPoint x: 292, endPoint y: 83, distance: 15.3
click at [279, 76] on span "[DATE]" at bounding box center [275, 76] width 12 height 5
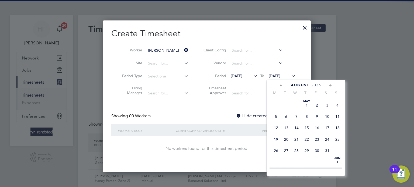
scroll to position [180, 0]
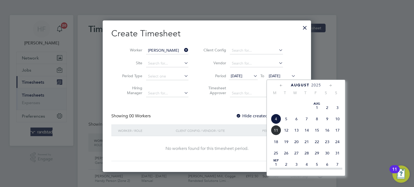
click at [338, 136] on span "17" at bounding box center [338, 130] width 10 height 10
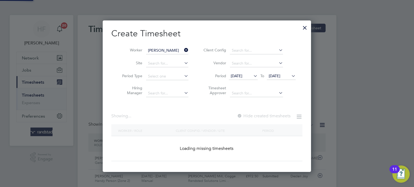
scroll to position [145, 209]
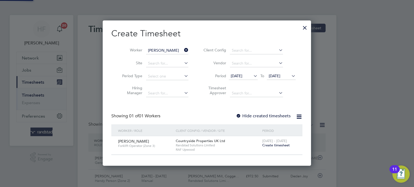
click at [270, 116] on label "Hide created timesheets" at bounding box center [263, 116] width 55 height 5
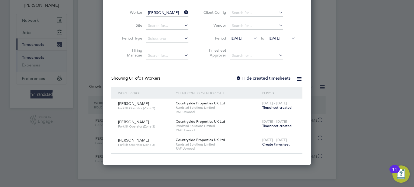
drag, startPoint x: 274, startPoint y: 130, endPoint x: 274, endPoint y: 127, distance: 3.0
click at [274, 129] on div "[DATE] - [DATE] Timesheet created" at bounding box center [279, 124] width 36 height 15
click at [274, 127] on span "Timesheet created" at bounding box center [276, 126] width 29 height 5
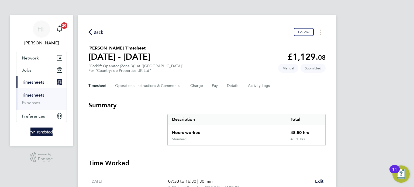
click at [44, 94] on link "Timesheets" at bounding box center [33, 95] width 22 height 5
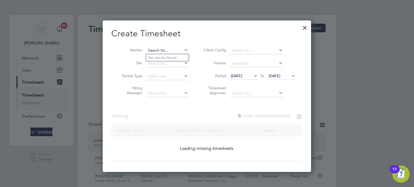
click at [163, 53] on input at bounding box center [167, 51] width 42 height 8
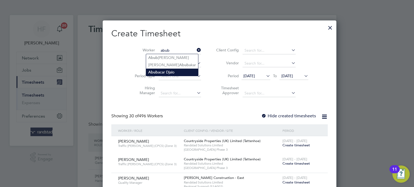
click at [170, 73] on li "Abub acar Djalo" at bounding box center [172, 72] width 52 height 7
type input "[PERSON_NAME]"
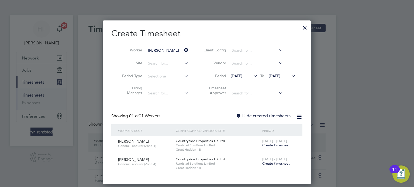
click at [278, 146] on span "Create timesheet" at bounding box center [276, 145] width 28 height 5
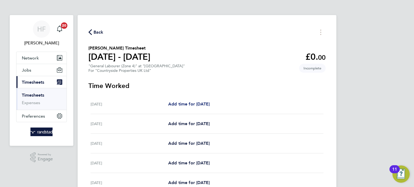
click at [200, 105] on span "Add time for [DATE]" at bounding box center [189, 104] width 42 height 5
select select "30"
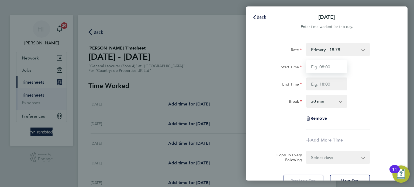
click at [326, 69] on input "Start Time" at bounding box center [326, 66] width 41 height 13
type input "07:30"
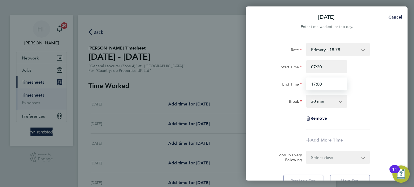
type input "17:00"
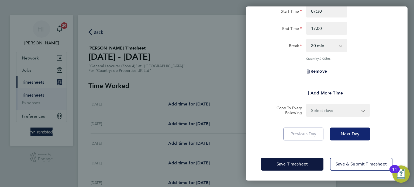
click at [360, 131] on button "Next Day" at bounding box center [350, 134] width 40 height 13
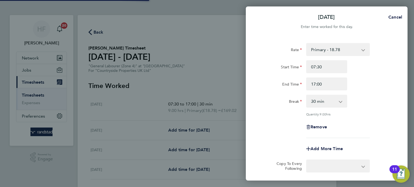
select select "30"
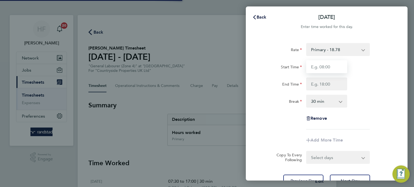
click at [322, 68] on input "Start Time" at bounding box center [326, 66] width 41 height 13
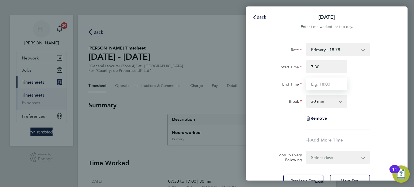
type input "07:30"
type input "17:00"
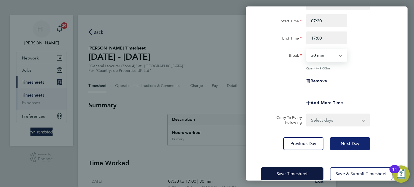
click at [352, 139] on button "Next Day" at bounding box center [350, 144] width 40 height 13
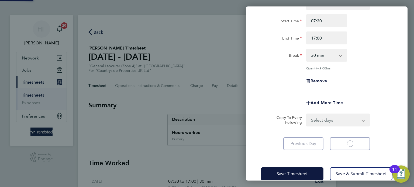
select select "30"
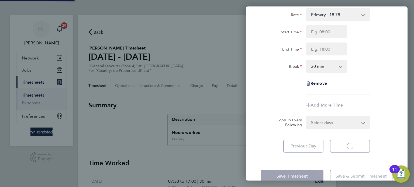
select select "30"
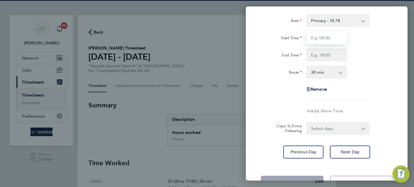
click at [319, 42] on input "Start Time" at bounding box center [326, 37] width 41 height 13
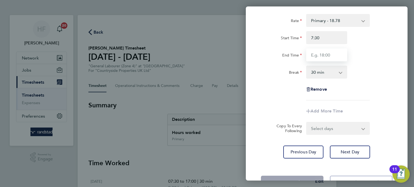
type input "07:30"
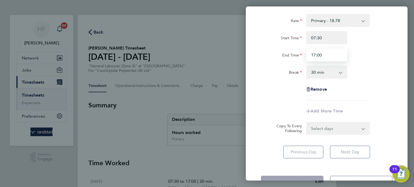
type input "17:00"
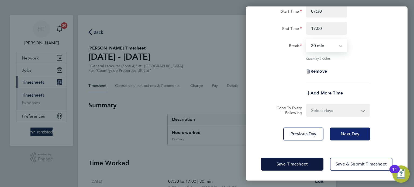
click at [351, 132] on span "Next Day" at bounding box center [350, 134] width 19 height 5
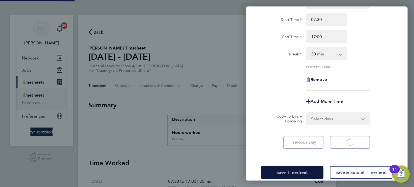
select select "30"
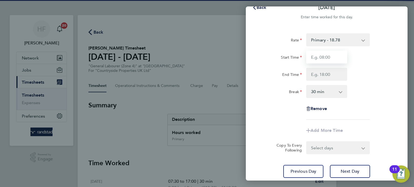
drag, startPoint x: 324, startPoint y: 56, endPoint x: 321, endPoint y: 57, distance: 3.2
click at [324, 57] on input "Start Time" at bounding box center [326, 57] width 41 height 13
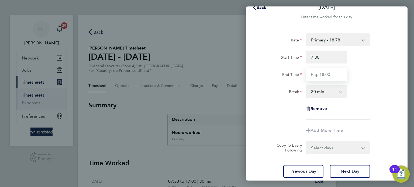
type input "07:30"
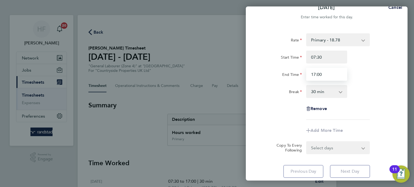
type input "17:00"
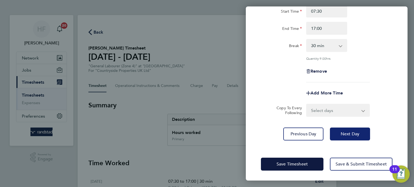
click at [354, 136] on span "Next Day" at bounding box center [350, 134] width 19 height 5
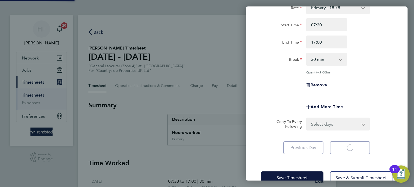
select select "30"
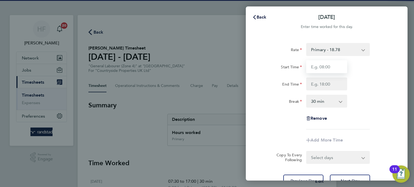
click at [319, 68] on input "Start Time" at bounding box center [326, 66] width 41 height 13
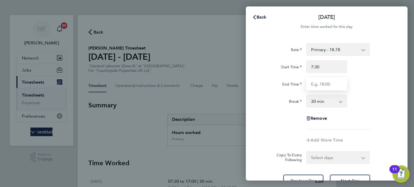
type input "07:30"
type input "17:00"
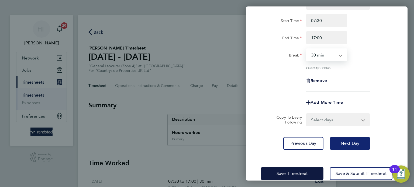
click at [351, 144] on span "Next Day" at bounding box center [350, 143] width 19 height 5
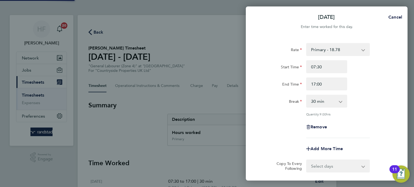
select select "30"
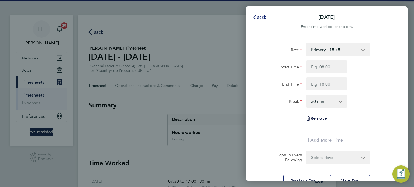
click at [264, 20] on button "Back" at bounding box center [259, 17] width 25 height 11
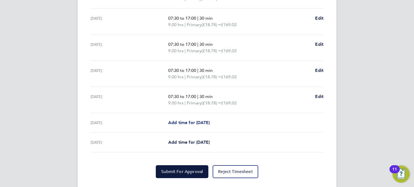
click at [186, 123] on span "Add time for [DATE]" at bounding box center [189, 122] width 42 height 5
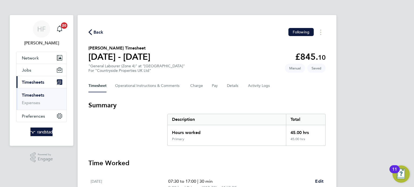
select select "30"
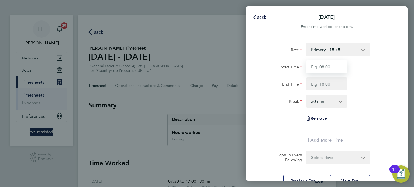
click at [330, 66] on input "Start Time" at bounding box center [326, 66] width 41 height 13
type input "07:30"
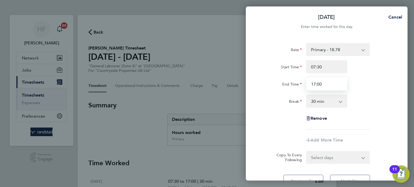
type input "17:00"
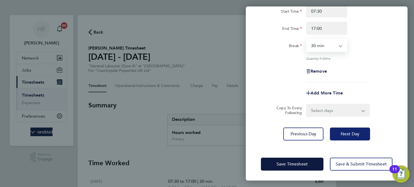
click at [350, 128] on button "Next Day" at bounding box center [350, 134] width 40 height 13
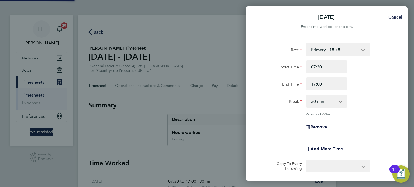
select select "30"
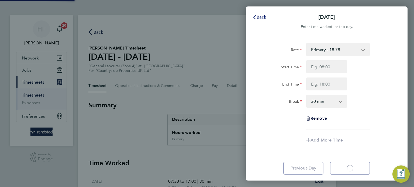
select select "30"
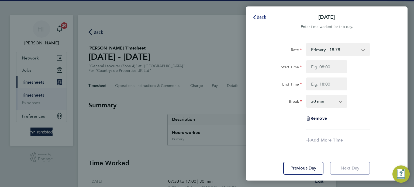
click at [262, 20] on button "Back" at bounding box center [259, 17] width 25 height 11
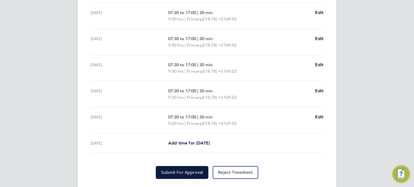
scroll to position [208, 0]
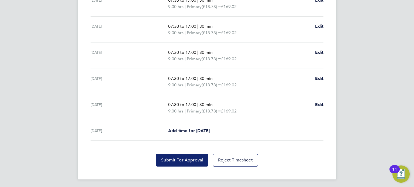
click at [193, 156] on button "Submit For Approval" at bounding box center [182, 160] width 53 height 13
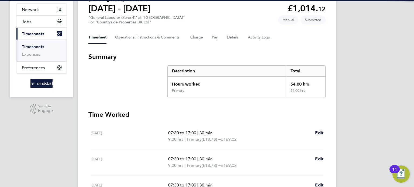
scroll to position [0, 0]
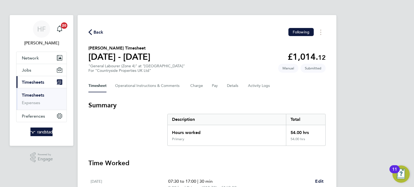
click at [32, 96] on link "Timesheets" at bounding box center [33, 95] width 22 height 5
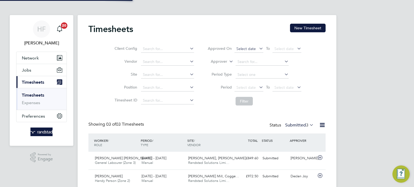
scroll to position [2, 3]
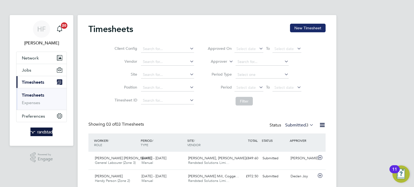
click at [299, 28] on button "New Timesheet" at bounding box center [308, 28] width 36 height 9
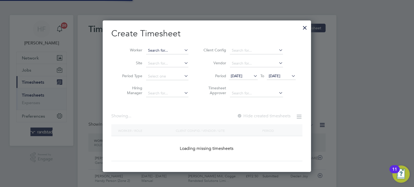
click at [174, 53] on input at bounding box center [167, 51] width 42 height 8
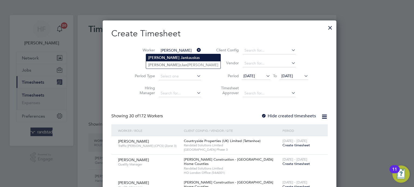
click at [175, 60] on li "[PERSON_NAME]" at bounding box center [183, 57] width 74 height 7
type input "[PERSON_NAME]"
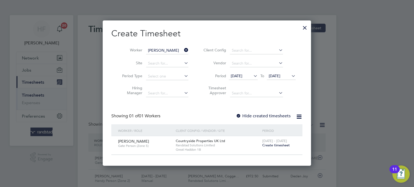
click at [275, 145] on span "Create timesheet" at bounding box center [276, 145] width 28 height 5
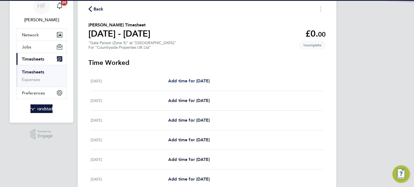
click at [190, 83] on span "Add time for [DATE]" at bounding box center [189, 81] width 42 height 5
select select "30"
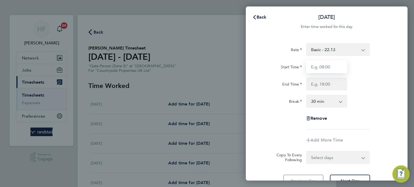
click at [325, 70] on input "Start Time" at bounding box center [326, 66] width 41 height 13
type input "07:30"
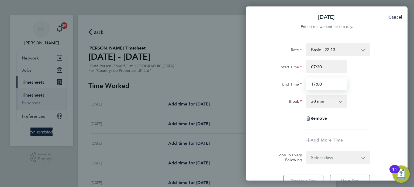
type input "17:00"
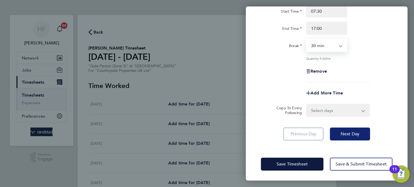
drag, startPoint x: 347, startPoint y: 132, endPoint x: 340, endPoint y: 109, distance: 24.2
click at [348, 132] on span "Next Day" at bounding box center [350, 134] width 19 height 5
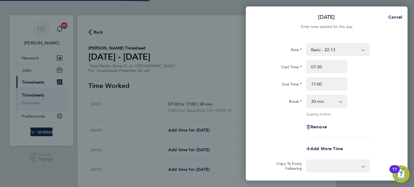
select select "30"
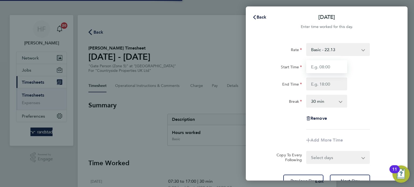
click at [316, 68] on input "Start Time" at bounding box center [326, 66] width 41 height 13
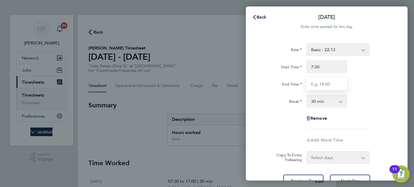
type input "07:30"
type input "17:00"
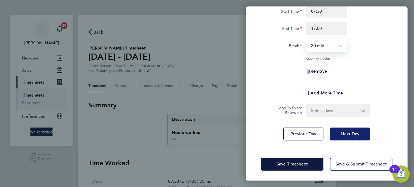
click at [350, 128] on button "Next Day" at bounding box center [350, 134] width 40 height 13
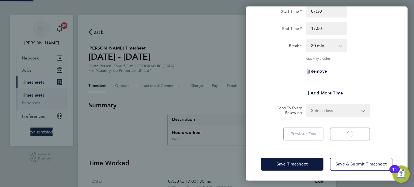
select select "30"
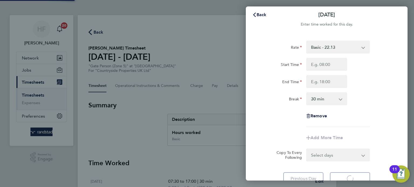
select select "30"
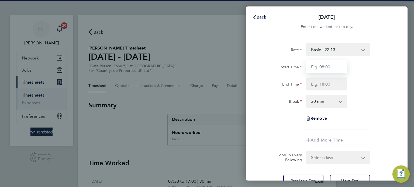
click at [320, 71] on input "Start Time" at bounding box center [326, 66] width 41 height 13
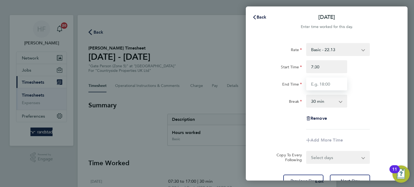
type input "07:30"
type input "17:00"
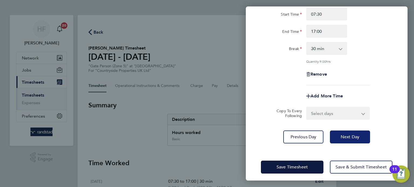
click at [345, 142] on button "Next Day" at bounding box center [350, 137] width 40 height 13
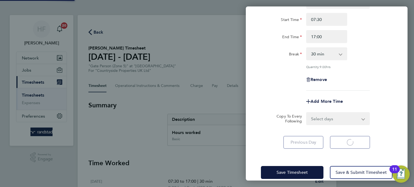
select select "30"
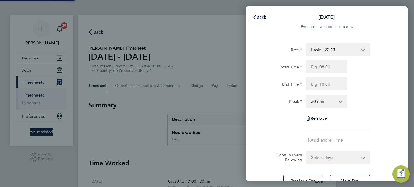
click at [325, 60] on div "Rate Basic - 22.13 Start Time End Time Break 0 min 15 min 30 min 45 min 60 min …" at bounding box center [327, 86] width 132 height 87
click at [326, 63] on input "Start Time" at bounding box center [326, 66] width 41 height 13
type input "07:30"
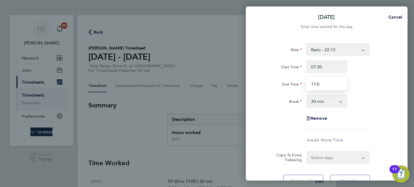
type input "17:0"
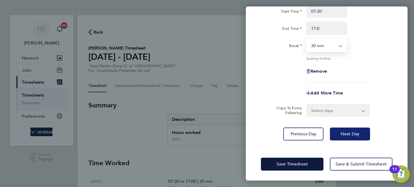
click at [360, 131] on button "Next Day" at bounding box center [350, 134] width 40 height 13
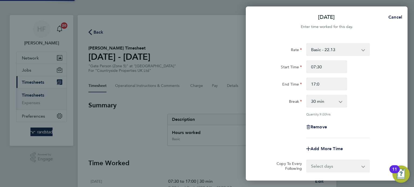
select select "30"
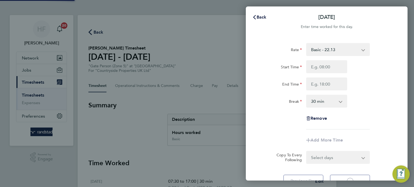
select select "30"
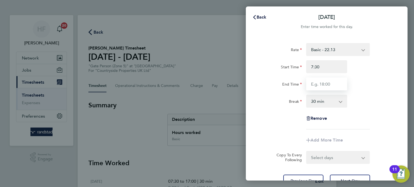
type input "07:30"
type input "17:00"
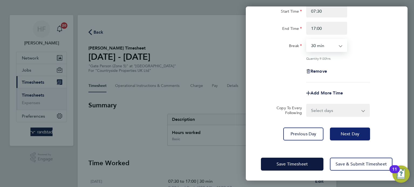
click at [350, 139] on button "Next Day" at bounding box center [350, 134] width 40 height 13
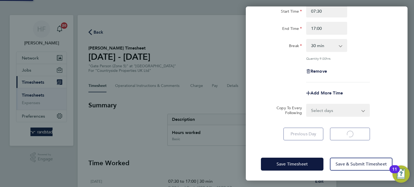
select select "30"
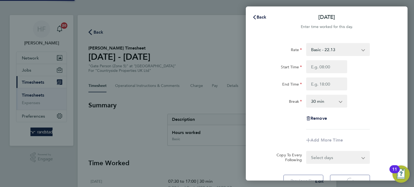
select select "30"
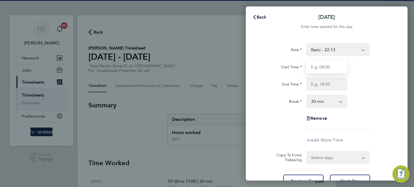
click at [317, 66] on input "Start Time" at bounding box center [326, 66] width 41 height 13
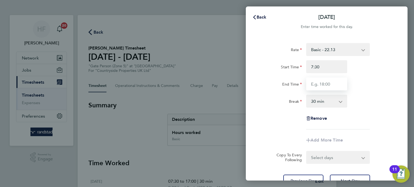
type input "07:30"
type input "12:00"
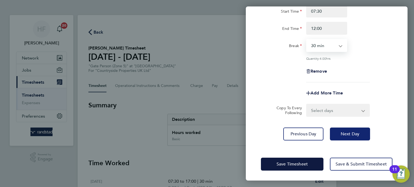
click at [357, 136] on span "Next Day" at bounding box center [350, 134] width 19 height 5
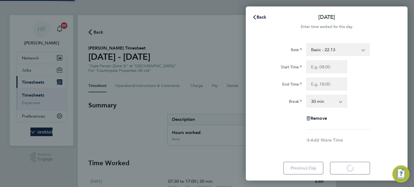
select select "30"
click at [258, 19] on span "Back" at bounding box center [262, 17] width 10 height 5
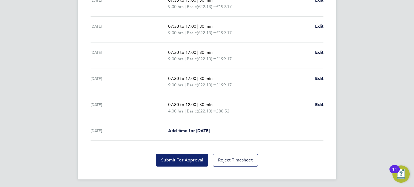
click at [191, 159] on span "Submit For Approval" at bounding box center [182, 160] width 42 height 5
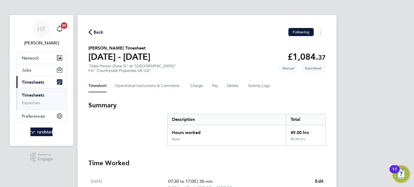
click at [35, 95] on link "Timesheets" at bounding box center [33, 95] width 22 height 5
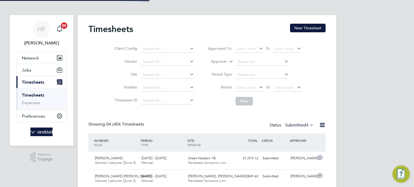
click at [305, 28] on button "New Timesheet" at bounding box center [308, 28] width 36 height 9
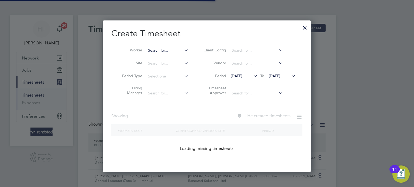
click at [161, 48] on input at bounding box center [167, 51] width 42 height 8
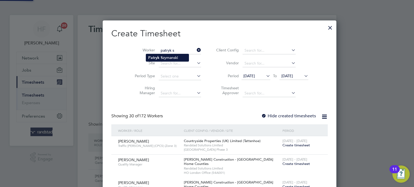
click at [169, 58] on li "[PERSON_NAME]" at bounding box center [167, 57] width 43 height 7
type input "[PERSON_NAME]"
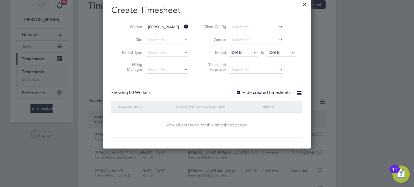
click at [276, 95] on div "Showing 00 Workers Hide created timesheets" at bounding box center [206, 95] width 191 height 11
click at [276, 93] on label "Hide created timesheets" at bounding box center [263, 92] width 55 height 5
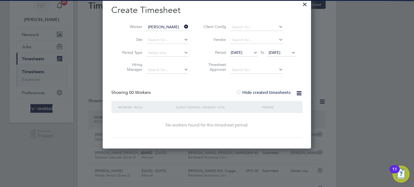
click at [278, 91] on label "Hide created timesheets" at bounding box center [263, 92] width 55 height 5
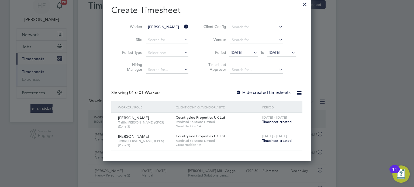
click at [275, 140] on span "Timesheet created" at bounding box center [276, 141] width 29 height 5
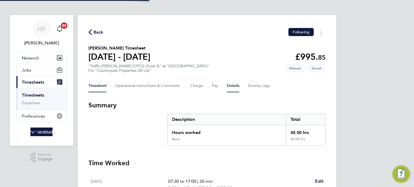
click at [229, 87] on button "Details" at bounding box center [233, 86] width 12 height 13
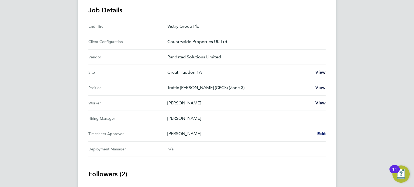
click at [325, 132] on span "Edit" at bounding box center [322, 133] width 8 height 5
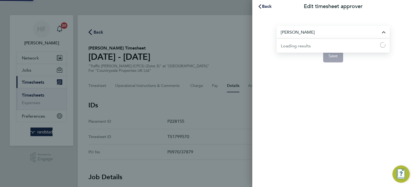
click at [300, 31] on input "[PERSON_NAME]" at bounding box center [333, 32] width 113 height 13
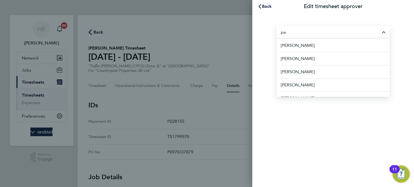
type input "p"
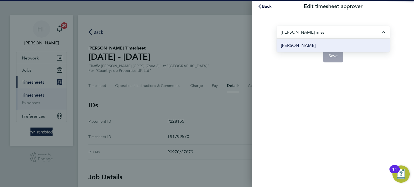
click at [306, 47] on li "[PERSON_NAME]" at bounding box center [333, 45] width 113 height 13
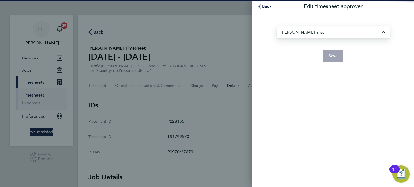
type input "[PERSON_NAME]"
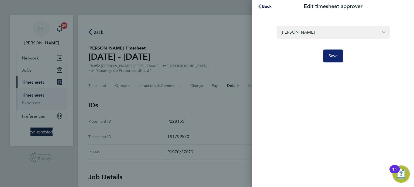
click at [336, 57] on span "Save" at bounding box center [333, 55] width 9 height 5
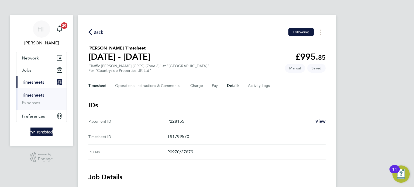
click at [91, 88] on button "Timesheet" at bounding box center [97, 86] width 18 height 13
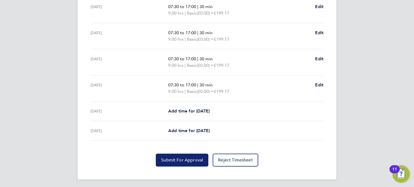
click at [173, 164] on button "Submit For Approval" at bounding box center [182, 160] width 53 height 13
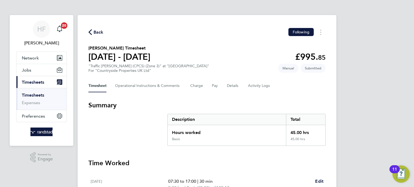
click at [35, 97] on link "Timesheets" at bounding box center [33, 95] width 22 height 5
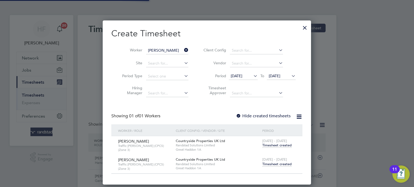
scroll to position [13, 47]
click at [304, 29] on div at bounding box center [305, 27] width 10 height 10
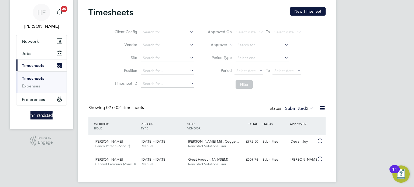
scroll to position [14, 0]
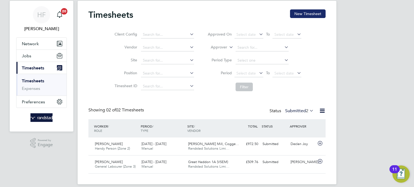
click at [308, 15] on button "New Timesheet" at bounding box center [308, 13] width 36 height 9
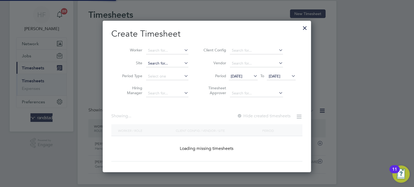
scroll to position [152, 209]
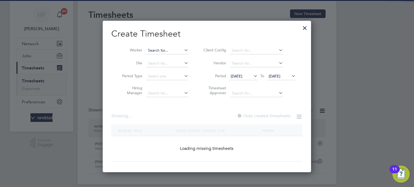
click at [158, 49] on input at bounding box center [167, 51] width 42 height 8
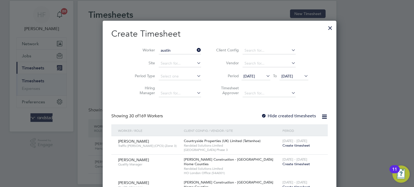
click at [181, 58] on li "[PERSON_NAME]" at bounding box center [169, 57] width 46 height 7
type input "[PERSON_NAME]"
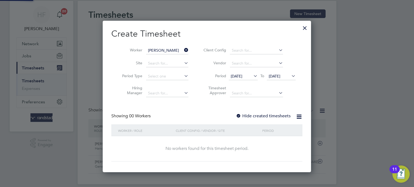
click at [281, 114] on label "Hide created timesheets" at bounding box center [263, 116] width 55 height 5
click at [284, 116] on label "Hide created timesheets" at bounding box center [263, 116] width 55 height 5
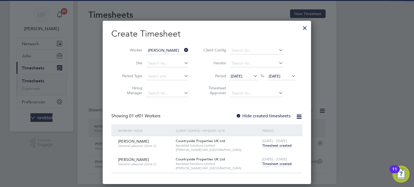
scroll to position [163, 209]
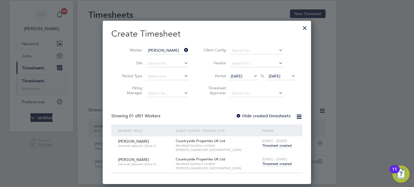
click at [282, 164] on span "Timesheet created" at bounding box center [276, 164] width 29 height 5
click at [278, 164] on span "Timesheet created" at bounding box center [276, 164] width 29 height 5
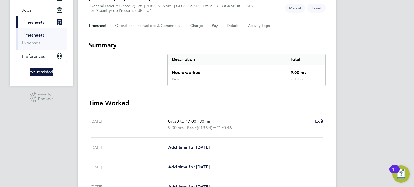
scroll to position [53, 0]
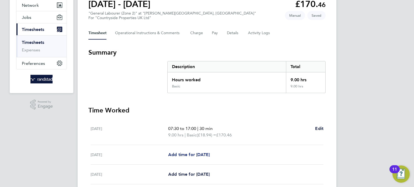
click at [192, 156] on span "Add time for [DATE]" at bounding box center [189, 154] width 42 height 5
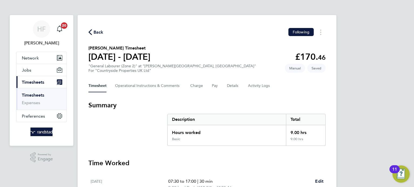
select select "30"
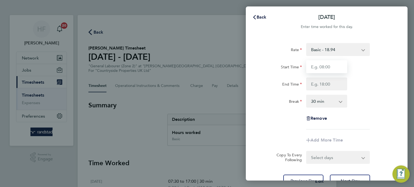
click at [333, 62] on input "Start Time" at bounding box center [326, 66] width 41 height 13
type input "07:30"
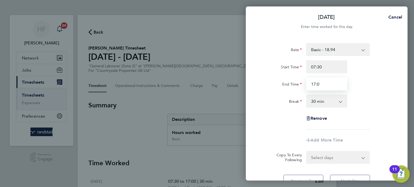
type input "17:0"
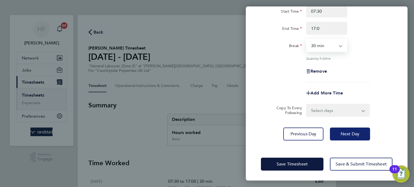
click at [353, 135] on span "Next Day" at bounding box center [350, 134] width 19 height 5
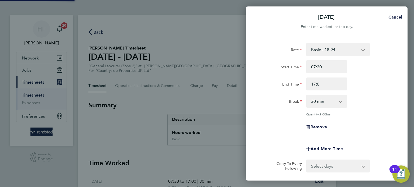
select select "30"
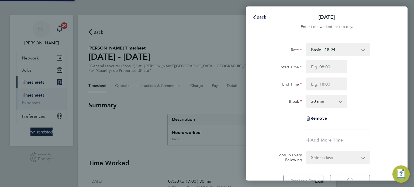
select select "30"
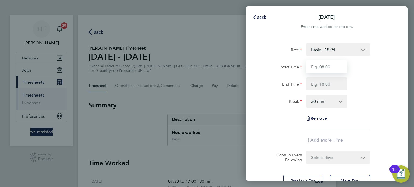
click at [326, 64] on input "Start Time" at bounding box center [326, 66] width 41 height 13
type input "07:30"
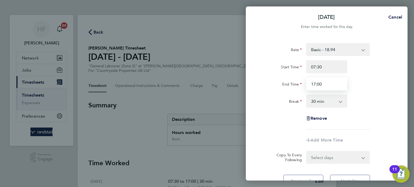
type input "17:00"
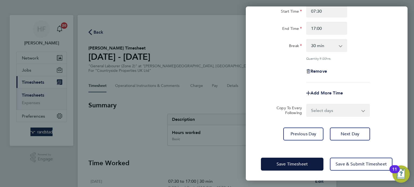
click at [345, 125] on div "Rate Basic - 18.94 Start Time 07:30 End Time 17:00 Break 0 min 15 min 30 min 45…" at bounding box center [327, 64] width 162 height 166
drag, startPoint x: 347, startPoint y: 134, endPoint x: 344, endPoint y: 121, distance: 13.3
click at [347, 134] on span "Next Day" at bounding box center [350, 134] width 19 height 5
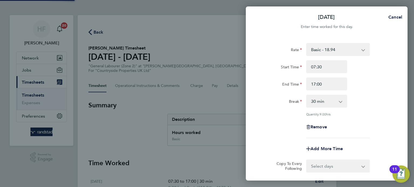
select select "30"
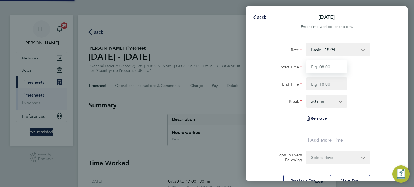
click at [326, 70] on input "Start Time" at bounding box center [326, 66] width 41 height 13
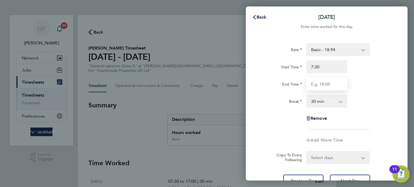
type input "07:30"
type input "17:00"
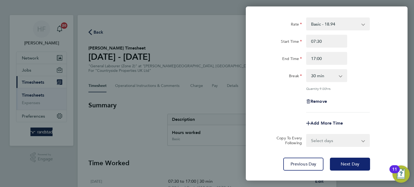
drag, startPoint x: 348, startPoint y: 155, endPoint x: 348, endPoint y: 161, distance: 6.8
click at [348, 155] on div "Rate Basic - 18.94 Start Time 07:30 End Time 17:00 Break 0 min 15 min 30 min 45…" at bounding box center [327, 94] width 162 height 166
click at [347, 162] on span "Next Day" at bounding box center [350, 164] width 19 height 5
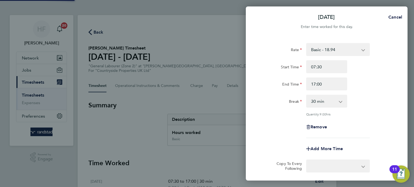
select select "30"
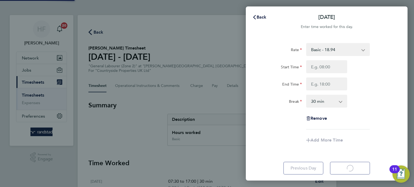
select select "30"
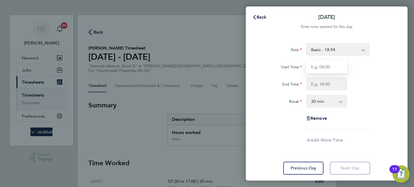
click at [321, 65] on input "Start Time" at bounding box center [326, 66] width 41 height 13
type input "07:30"
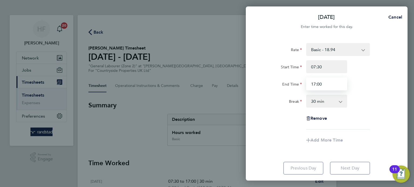
type input "17:00"
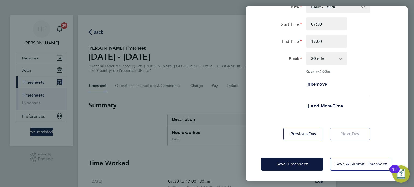
click at [301, 141] on div "Rate Basic - 18.94 Start Time 07:30 End Time 17:00 Break 0 min 15 min 30 min 45…" at bounding box center [327, 71] width 162 height 154
click at [302, 137] on button "Previous Day" at bounding box center [304, 134] width 40 height 13
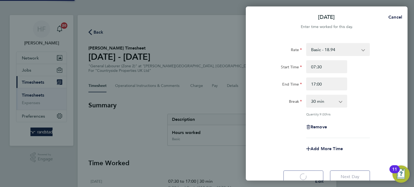
select select "30"
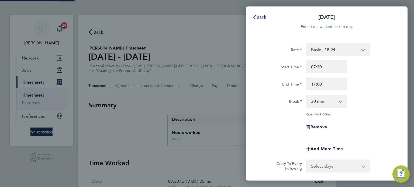
click at [263, 18] on span "Back" at bounding box center [262, 17] width 10 height 5
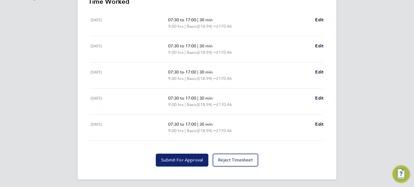
click at [183, 162] on span "Submit For Approval" at bounding box center [182, 160] width 42 height 5
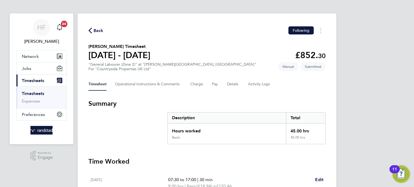
click at [32, 93] on link "Timesheets" at bounding box center [33, 93] width 22 height 5
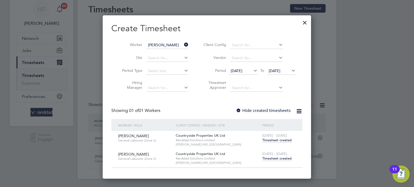
click at [307, 23] on div at bounding box center [305, 21] width 10 height 10
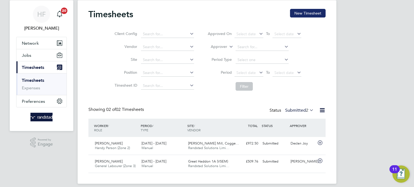
click at [302, 15] on button "New Timesheet" at bounding box center [308, 13] width 36 height 9
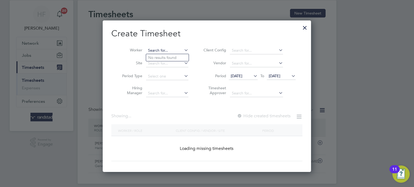
click at [162, 49] on input at bounding box center [167, 51] width 42 height 8
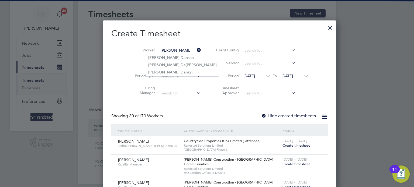
drag, startPoint x: 166, startPoint y: 70, endPoint x: 221, endPoint y: 90, distance: 58.9
click at [181, 70] on b "Da" at bounding box center [183, 72] width 5 height 5
type input "[PERSON_NAME]"
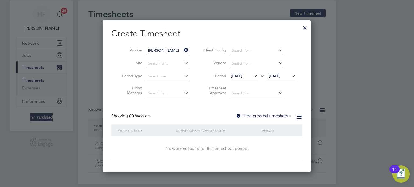
click at [281, 77] on span "[DATE]" at bounding box center [275, 76] width 12 height 5
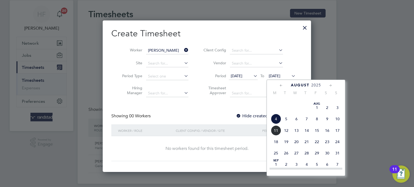
drag, startPoint x: 338, startPoint y: 131, endPoint x: 315, endPoint y: 131, distance: 22.7
click at [338, 124] on span "10" at bounding box center [338, 119] width 10 height 10
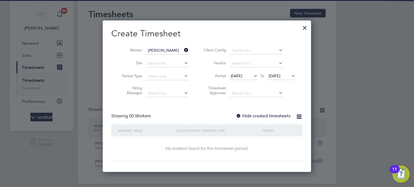
click at [288, 115] on label "Hide created timesheets" at bounding box center [263, 116] width 55 height 5
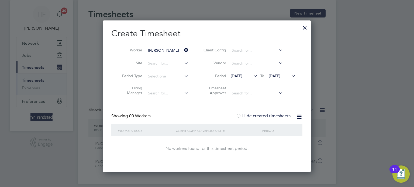
click at [282, 115] on label "Hide created timesheets" at bounding box center [263, 116] width 55 height 5
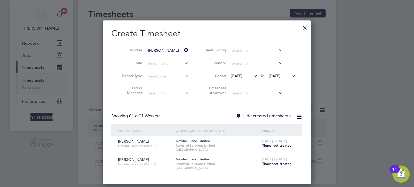
click at [272, 161] on span "[DATE] - [DATE]" at bounding box center [274, 159] width 25 height 5
click at [273, 165] on span "Timesheet created" at bounding box center [276, 164] width 29 height 5
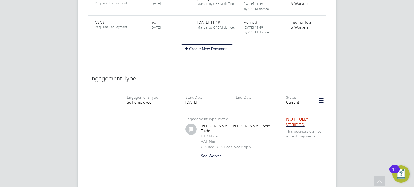
scroll to position [374, 0]
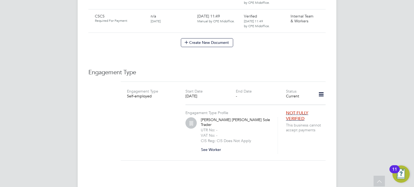
click at [322, 88] on icon at bounding box center [321, 94] width 9 height 12
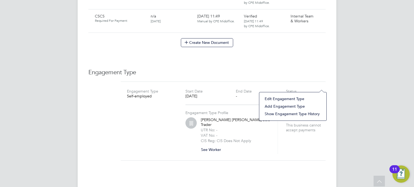
click at [283, 97] on li "Edit Engagement Type" at bounding box center [293, 99] width 62 height 8
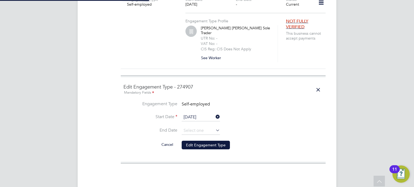
scroll to position [466, 0]
click at [274, 113] on li "Start Date 04 Aug 2025" at bounding box center [224, 119] width 200 height 13
click at [170, 140] on button "Cancel" at bounding box center [167, 144] width 20 height 9
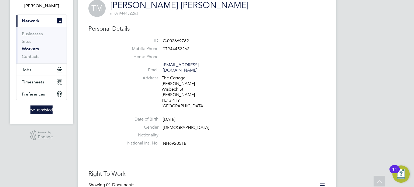
scroll to position [0, 0]
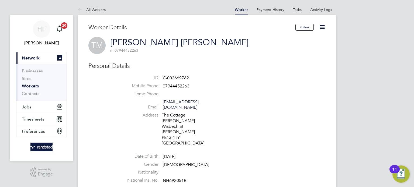
drag, startPoint x: 230, startPoint y: 94, endPoint x: 233, endPoint y: 90, distance: 6.2
click at [230, 95] on li "Home Phone" at bounding box center [223, 95] width 205 height 8
